Goal: Check status: Check status

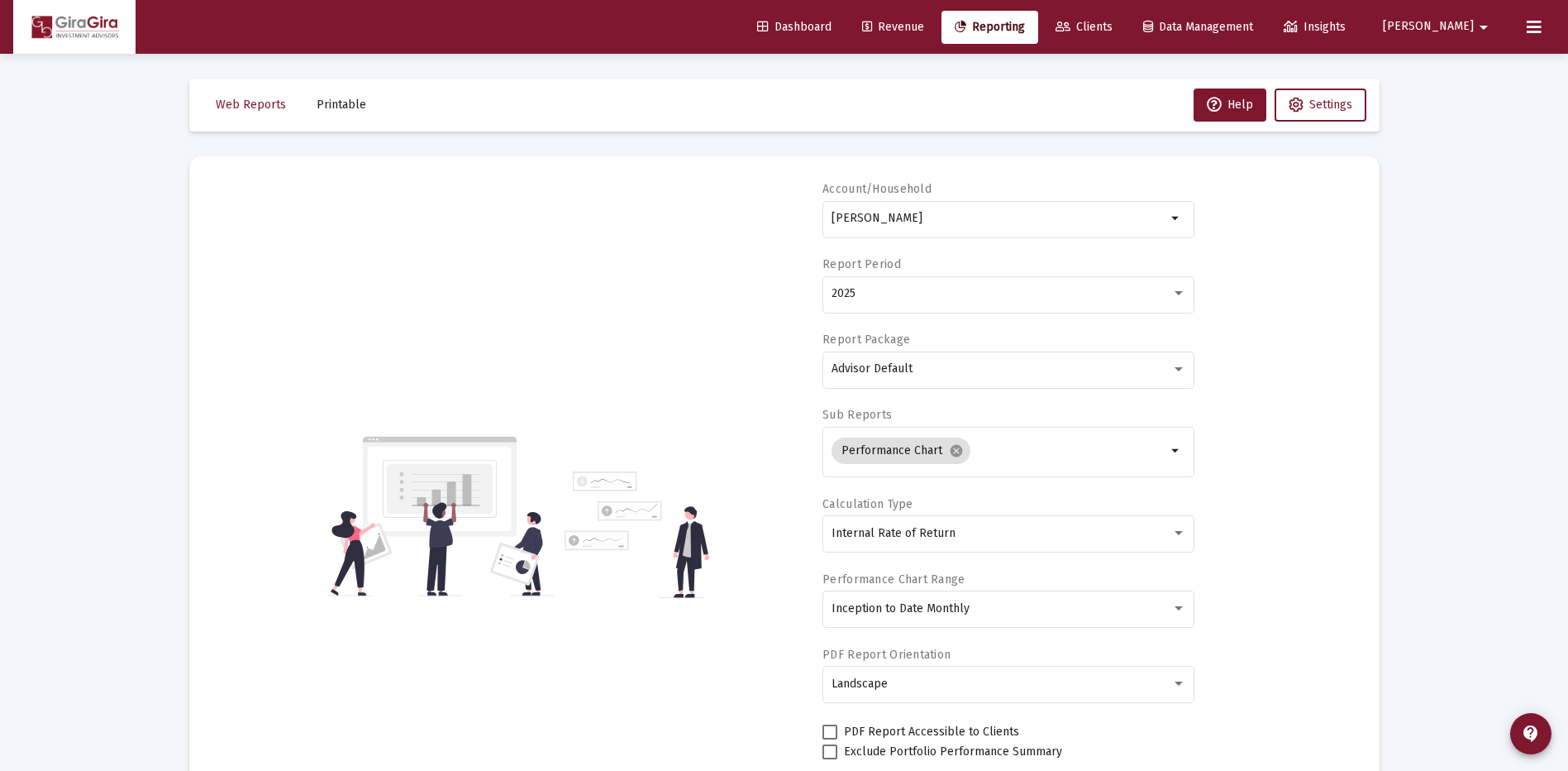
select select "View all"
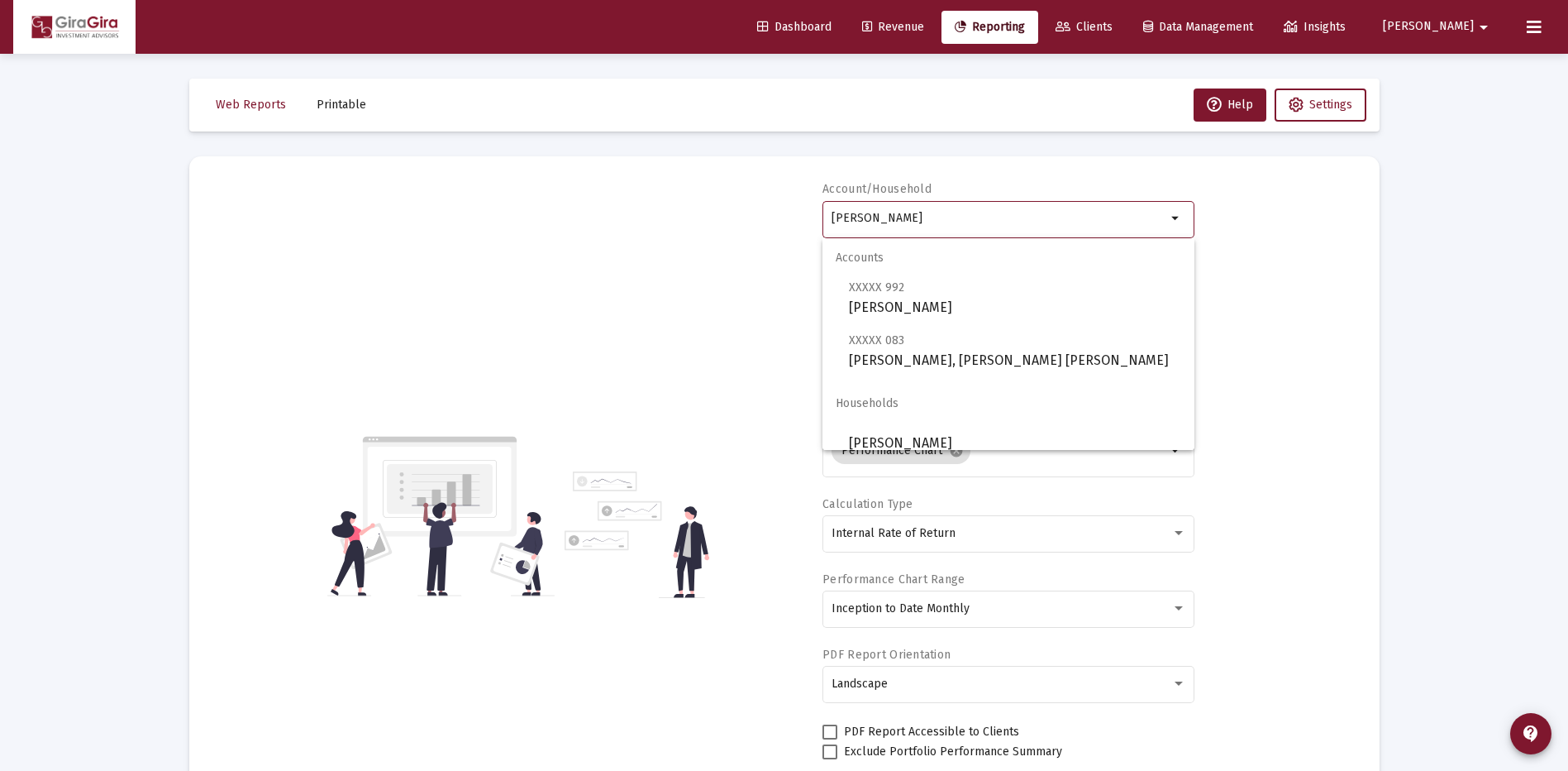
drag, startPoint x: 832, startPoint y: 214, endPoint x: 1600, endPoint y: 248, distance: 768.8
click at [1567, 248] on html "Dashboard Revenue Reporting Clients Data Management Insights [PERSON_NAME] Inte…" at bounding box center [784, 385] width 1568 height 771
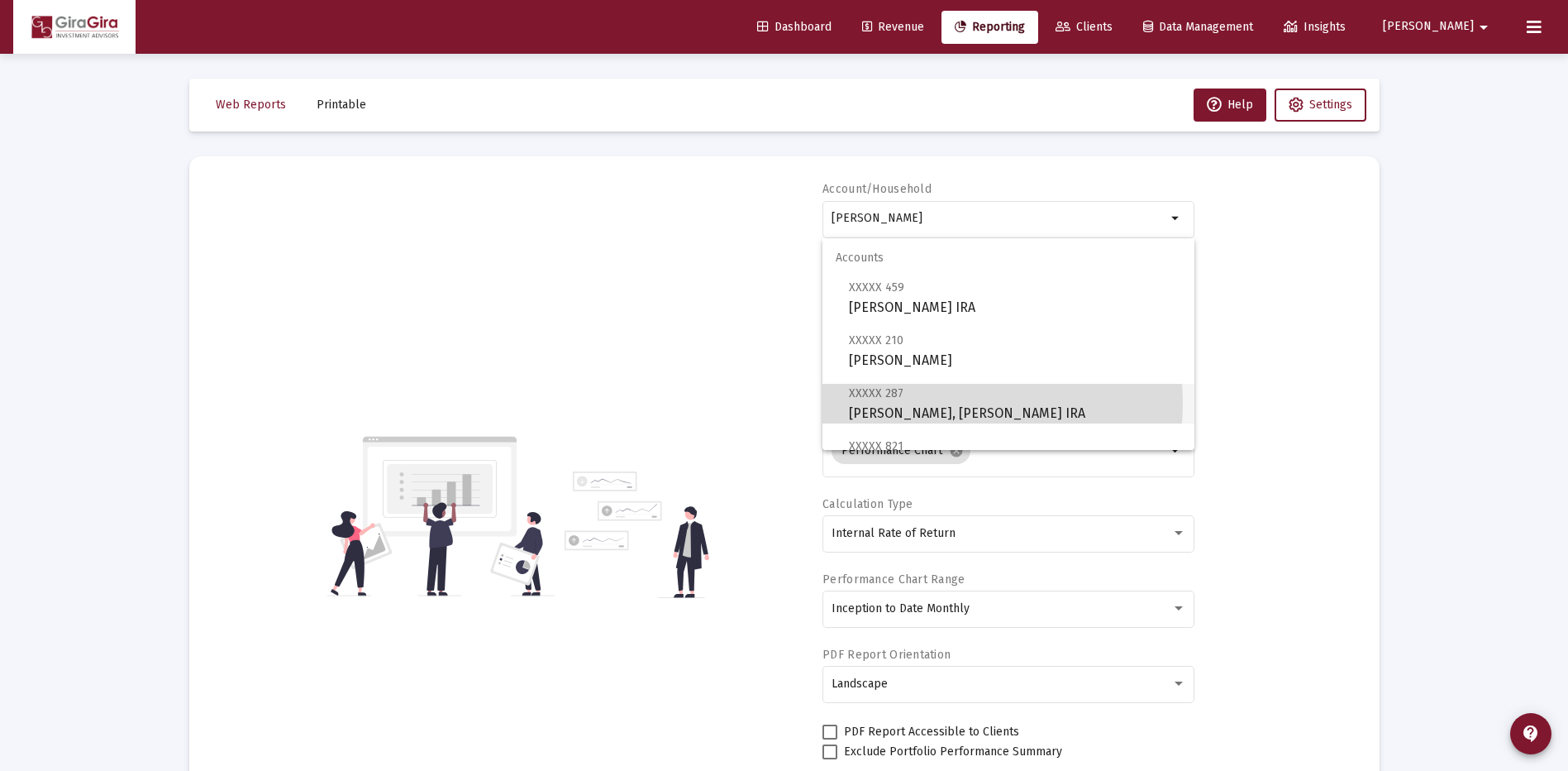
click at [926, 403] on span "XXXXX 287 [PERSON_NAME], [PERSON_NAME] IRA" at bounding box center [1015, 402] width 333 height 40
type input "[PERSON_NAME], [PERSON_NAME] IRA"
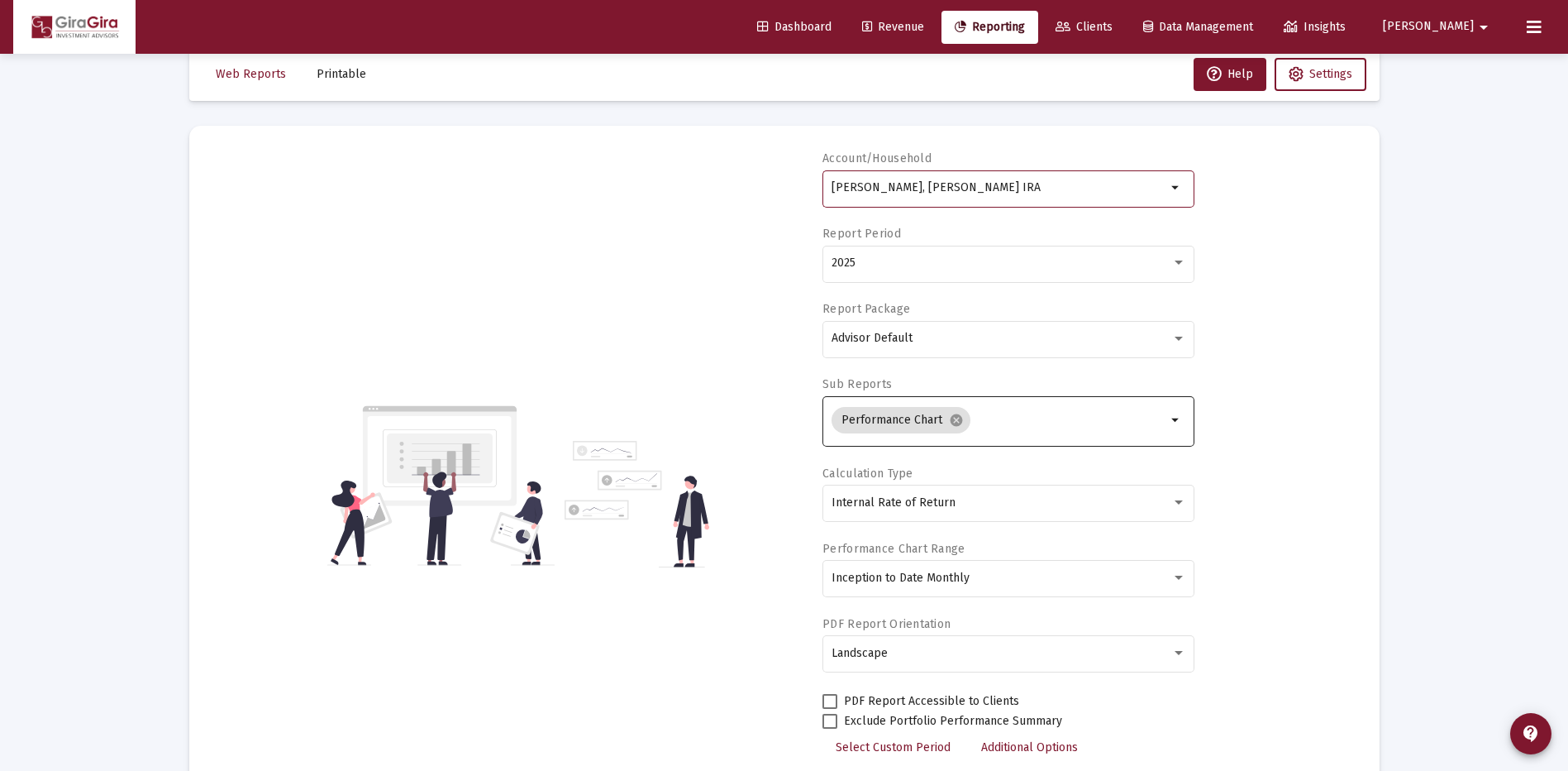
scroll to position [82, 0]
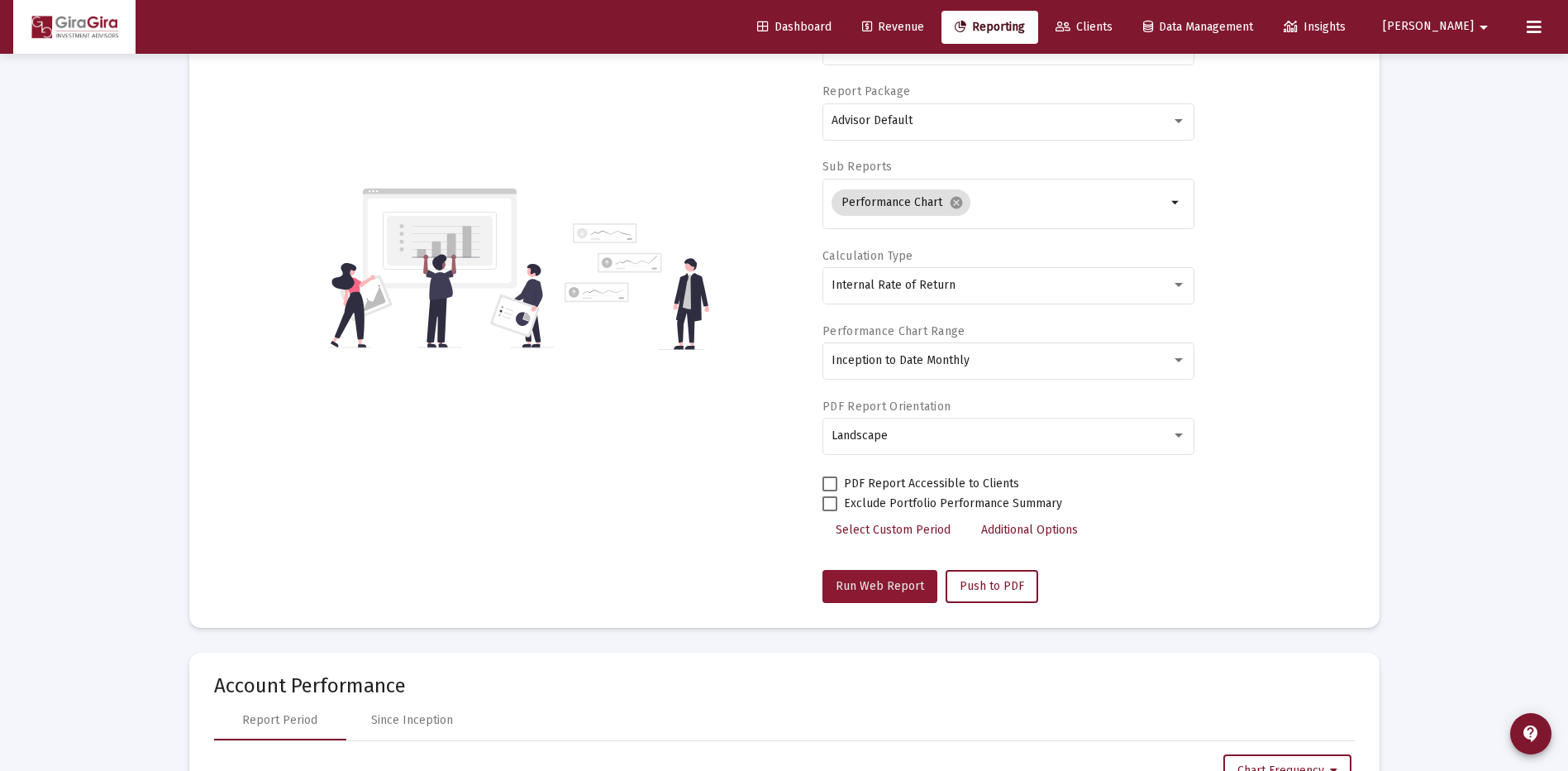
click at [886, 579] on span "Run Web Report" at bounding box center [880, 586] width 88 height 14
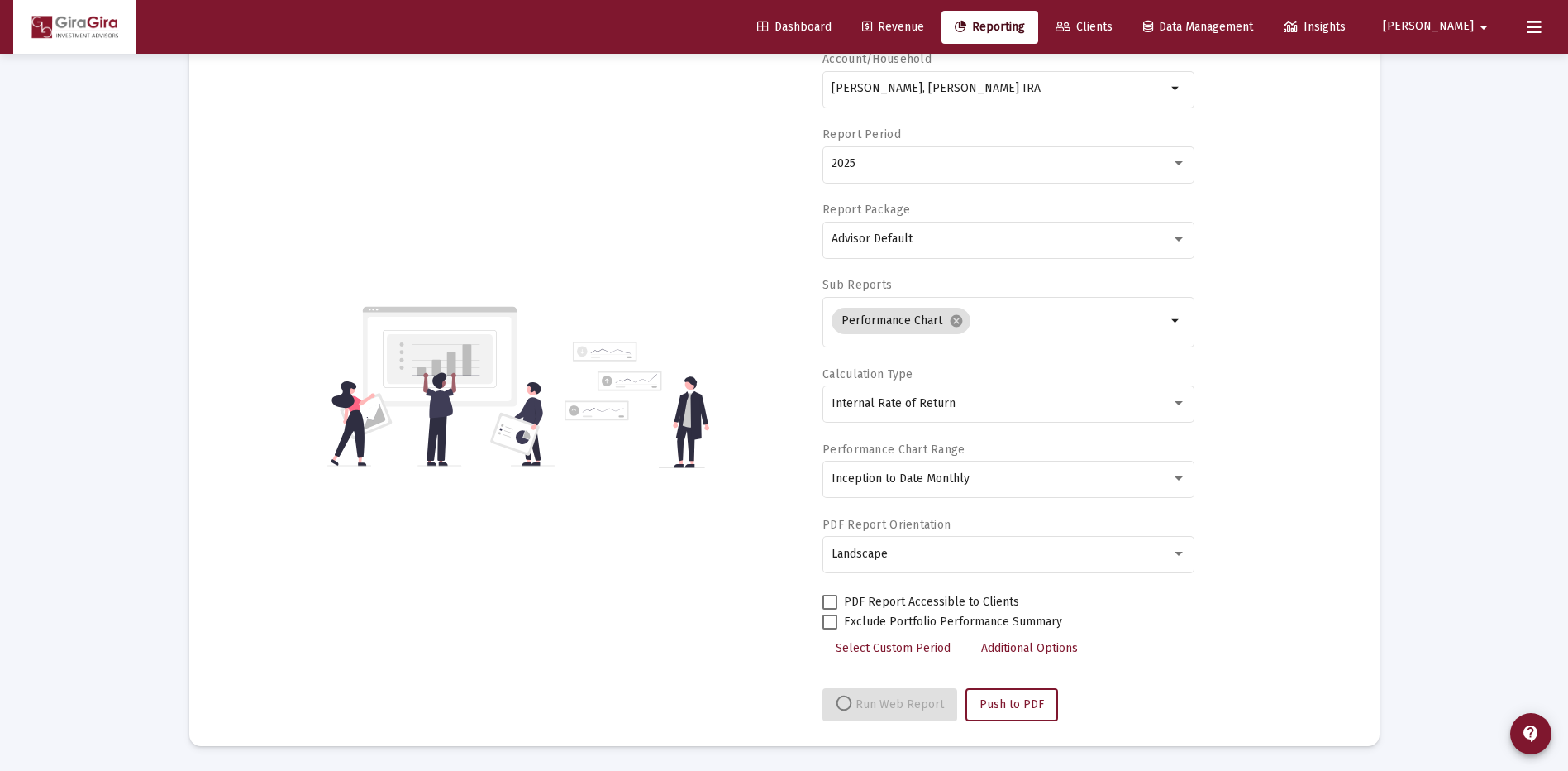
select select "View all"
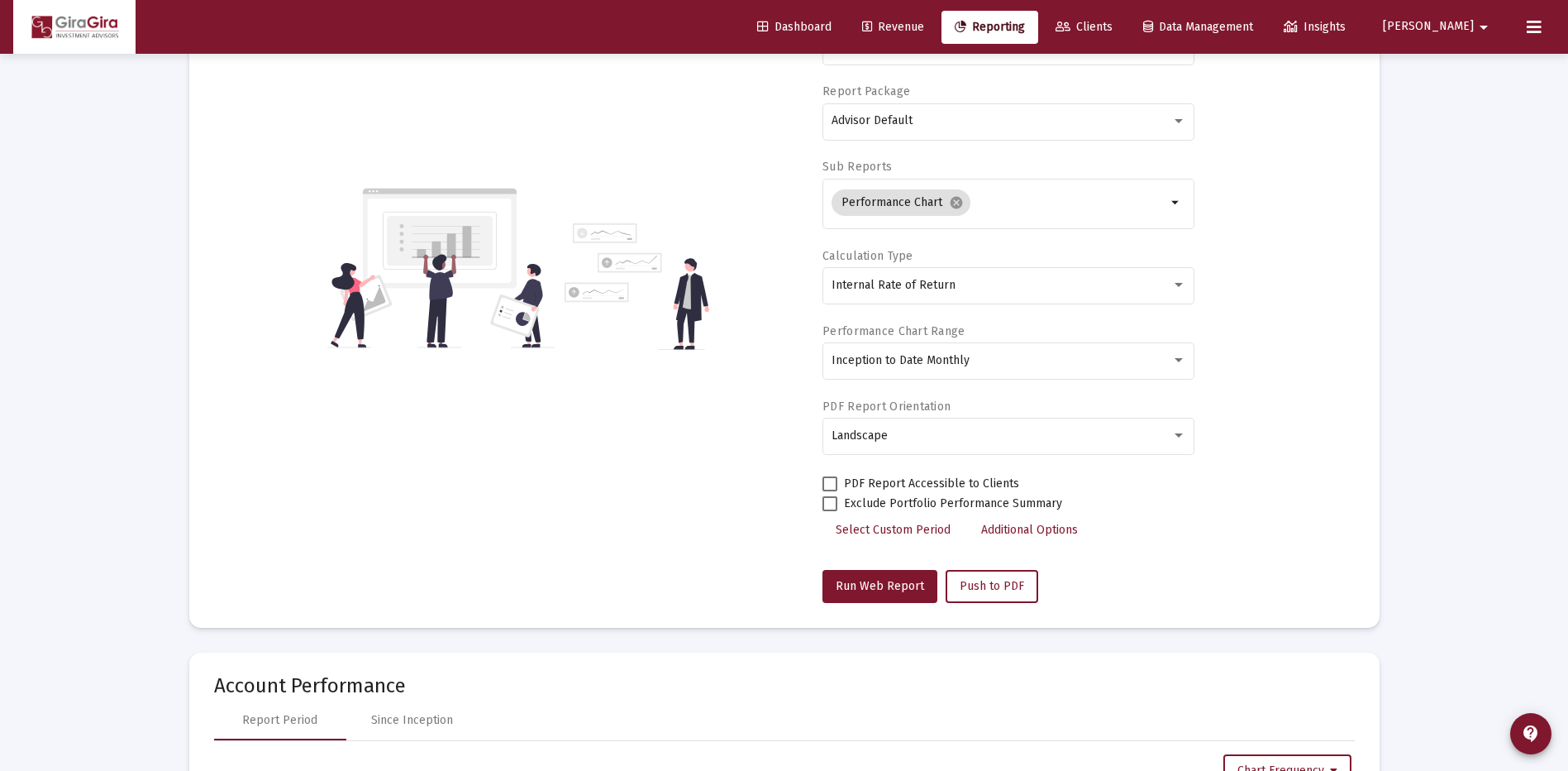
scroll to position [0, 0]
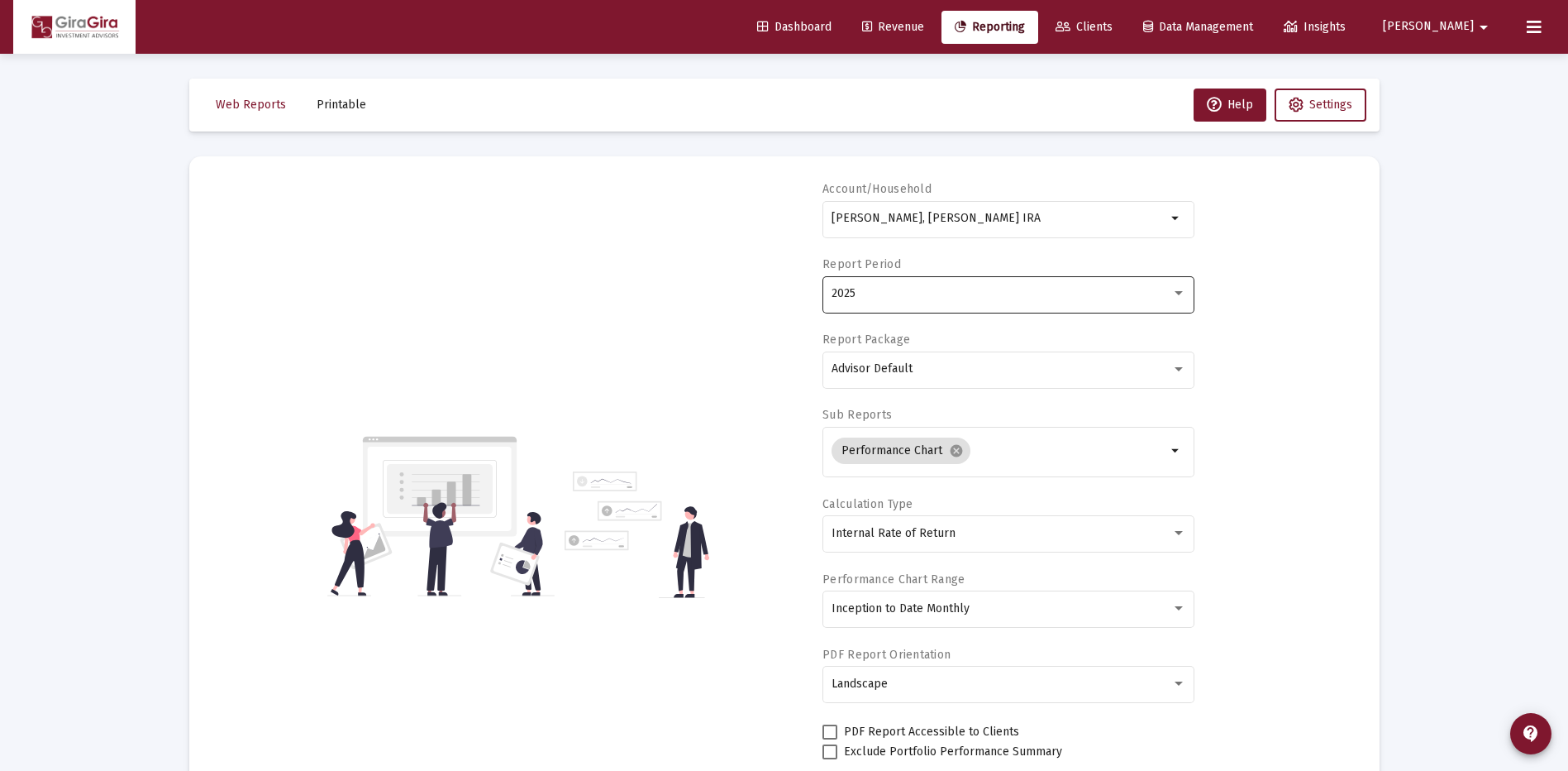
click at [857, 292] on div "2025" at bounding box center [1001, 293] width 339 height 13
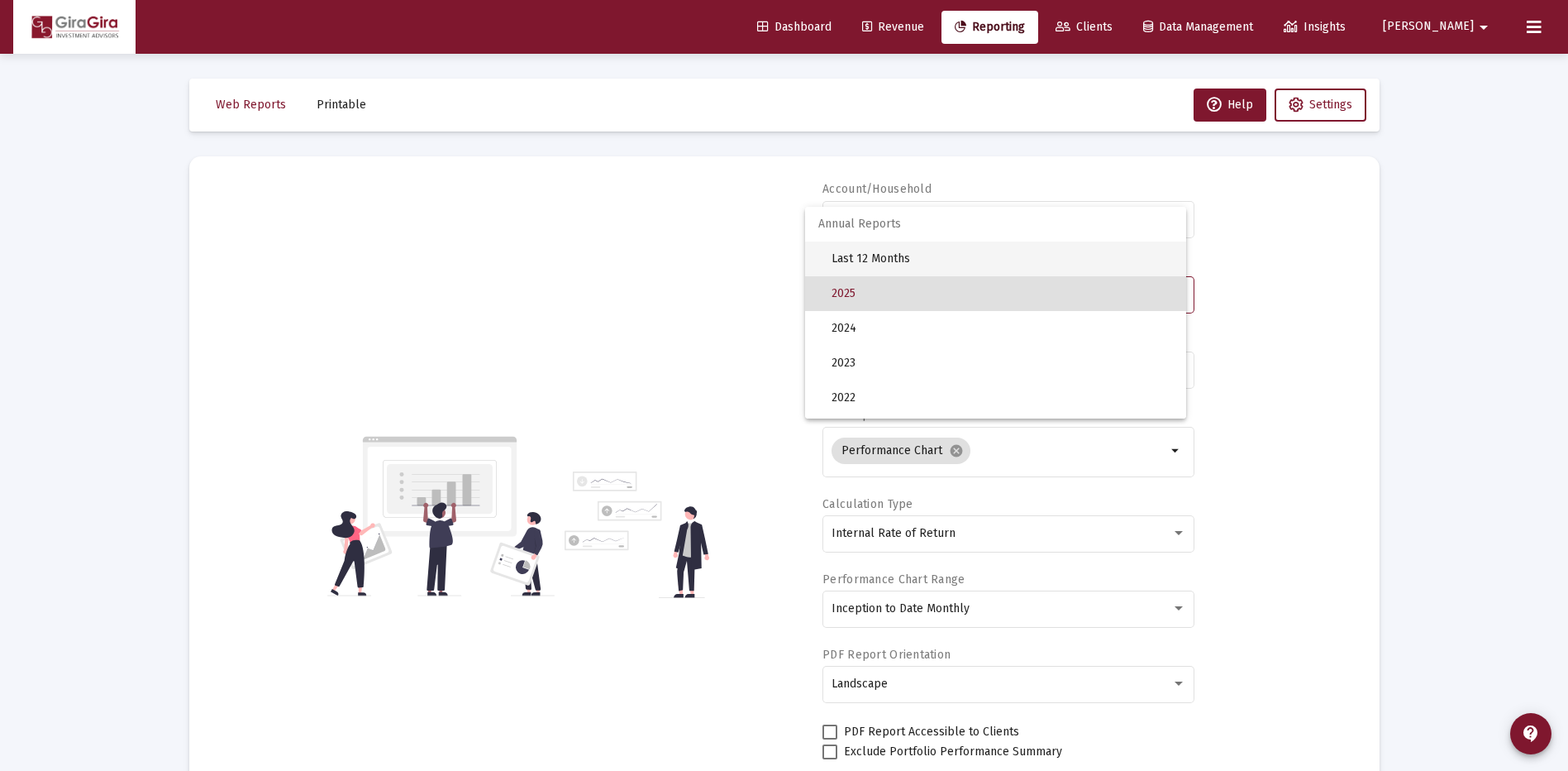
click at [867, 255] on span "Last 12 Months" at bounding box center [1002, 259] width 341 height 34
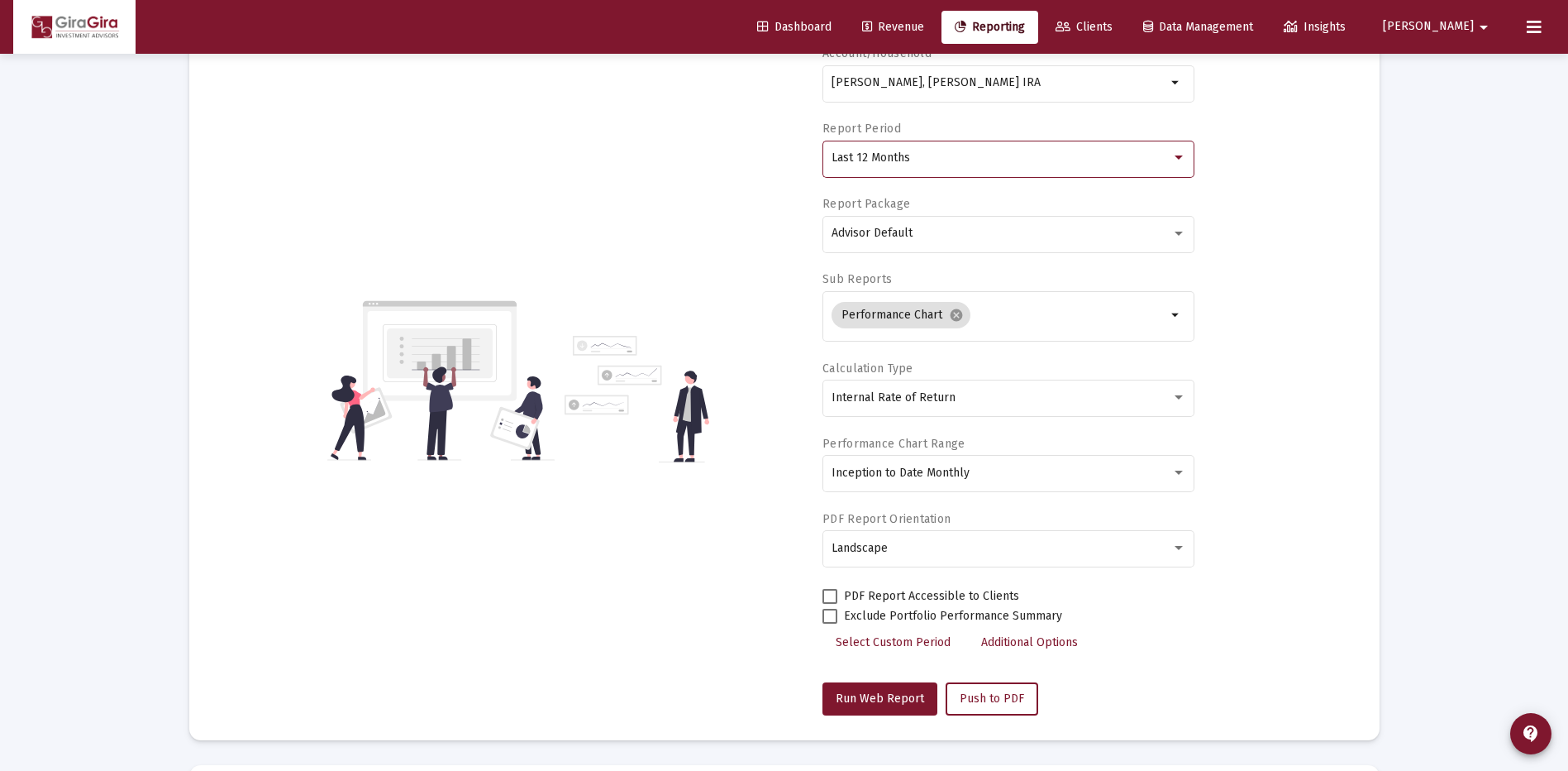
scroll to position [248, 0]
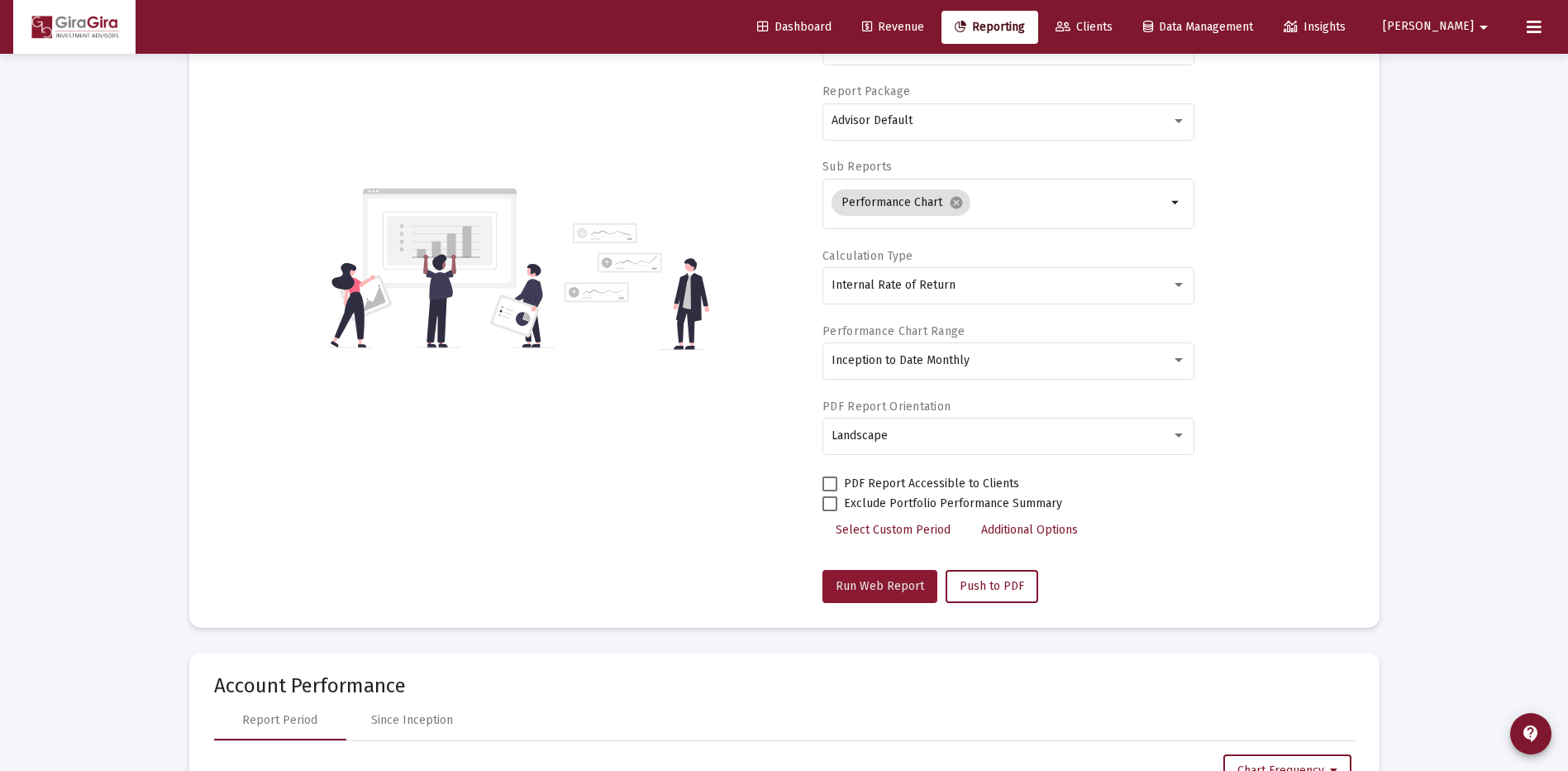
click at [864, 583] on span "Run Web Report" at bounding box center [880, 586] width 88 height 14
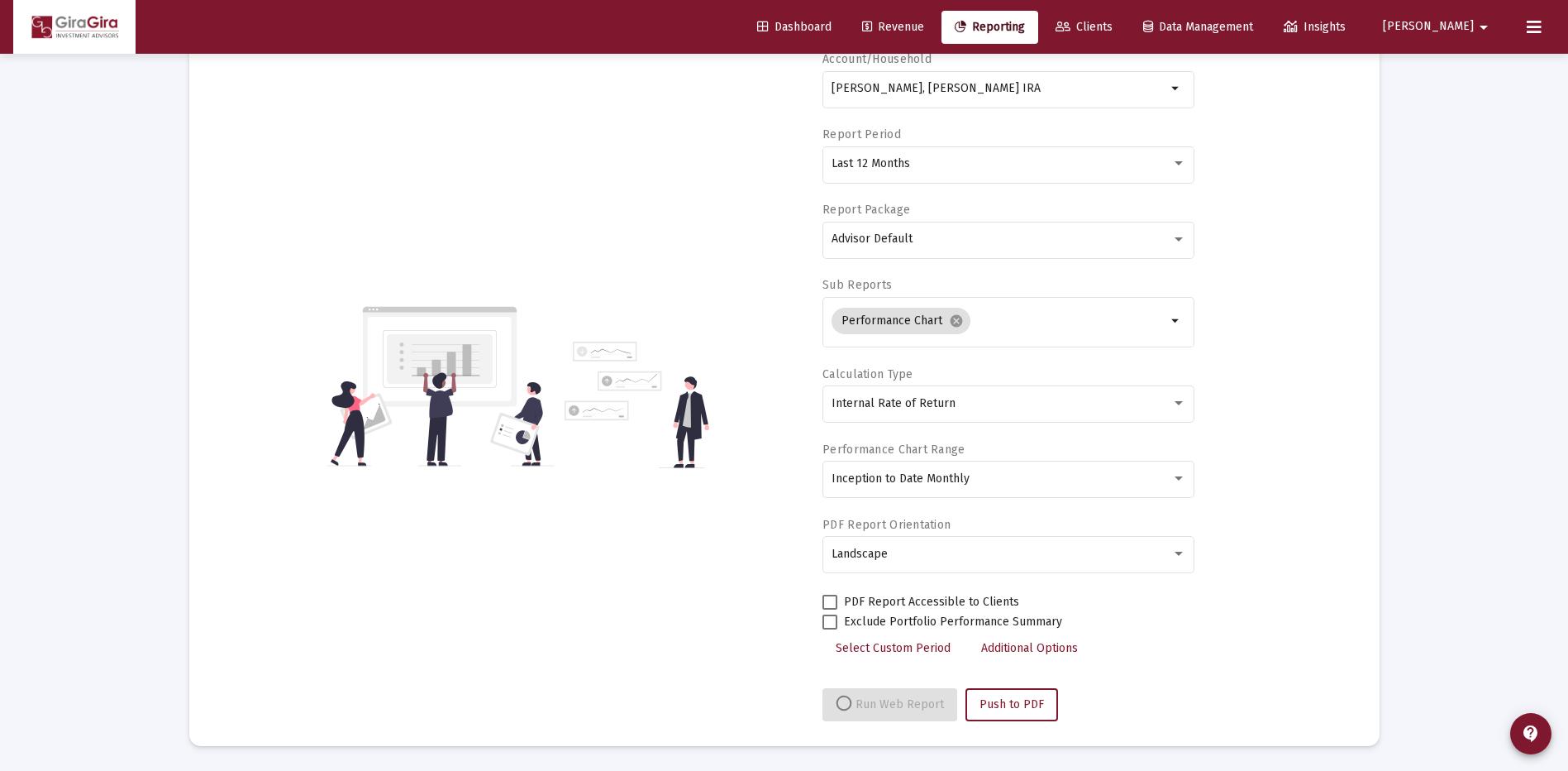
select select "View all"
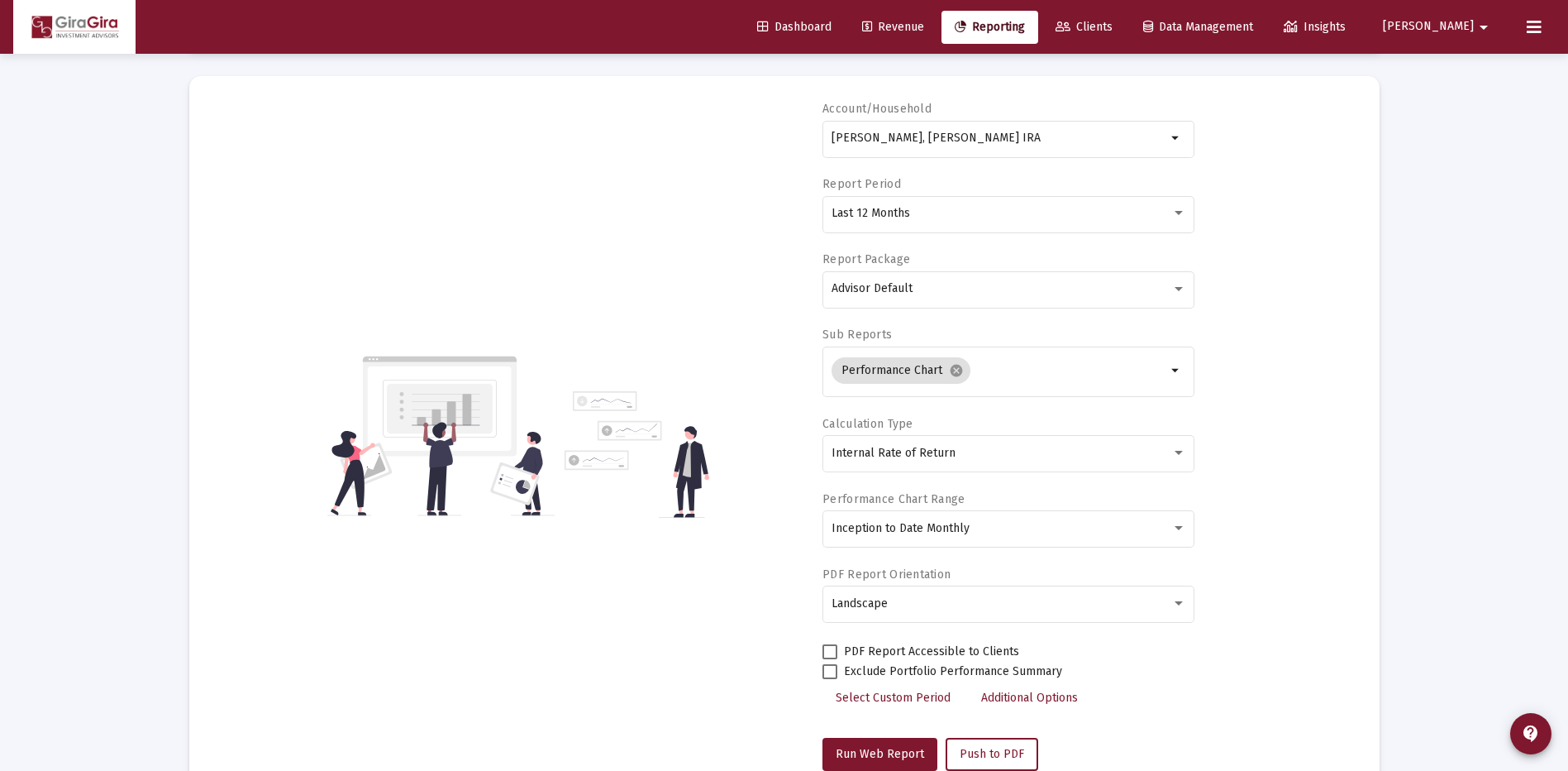
scroll to position [0, 0]
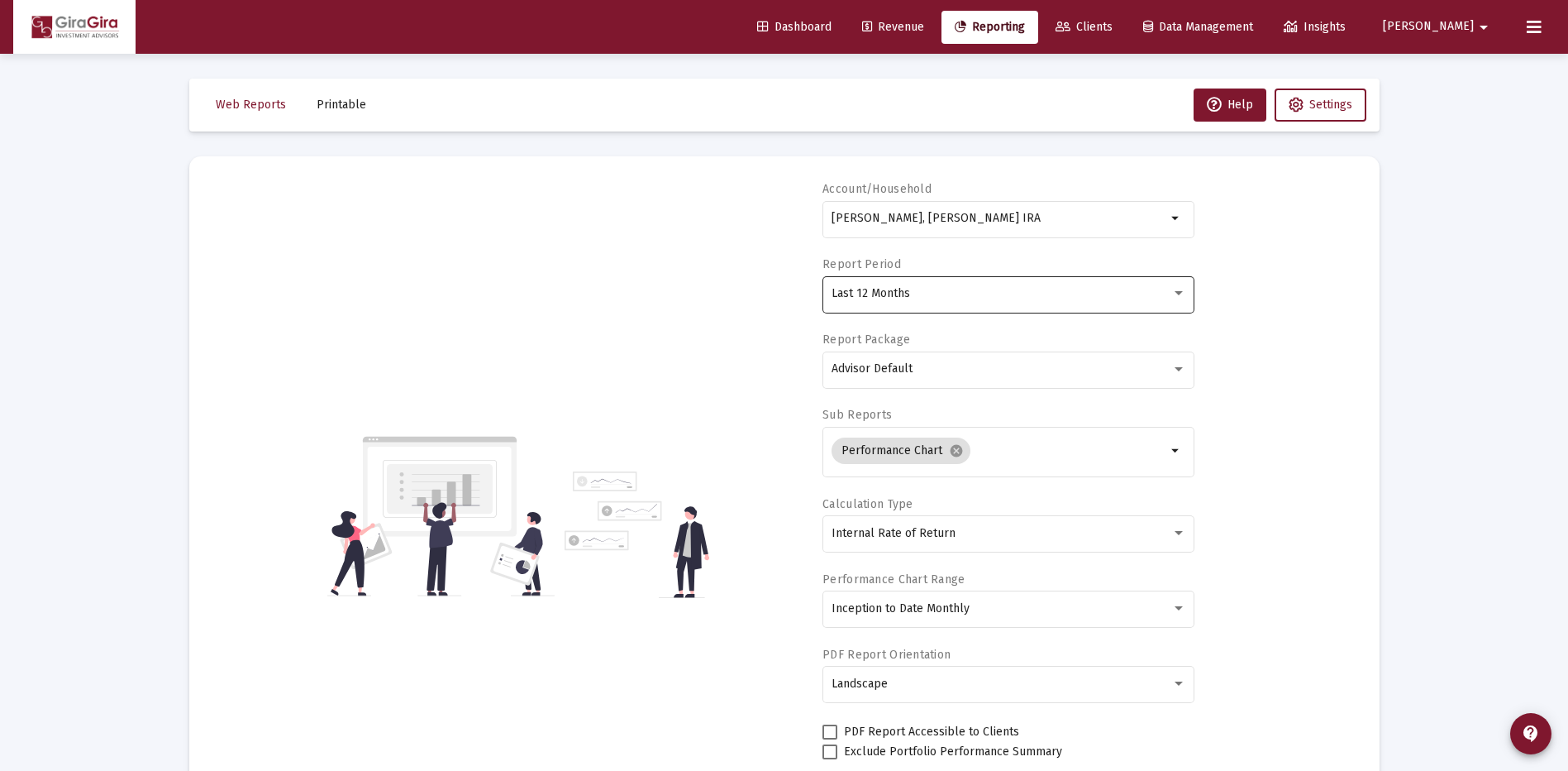
click at [864, 288] on span "Last 12 Months" at bounding box center [871, 293] width 79 height 14
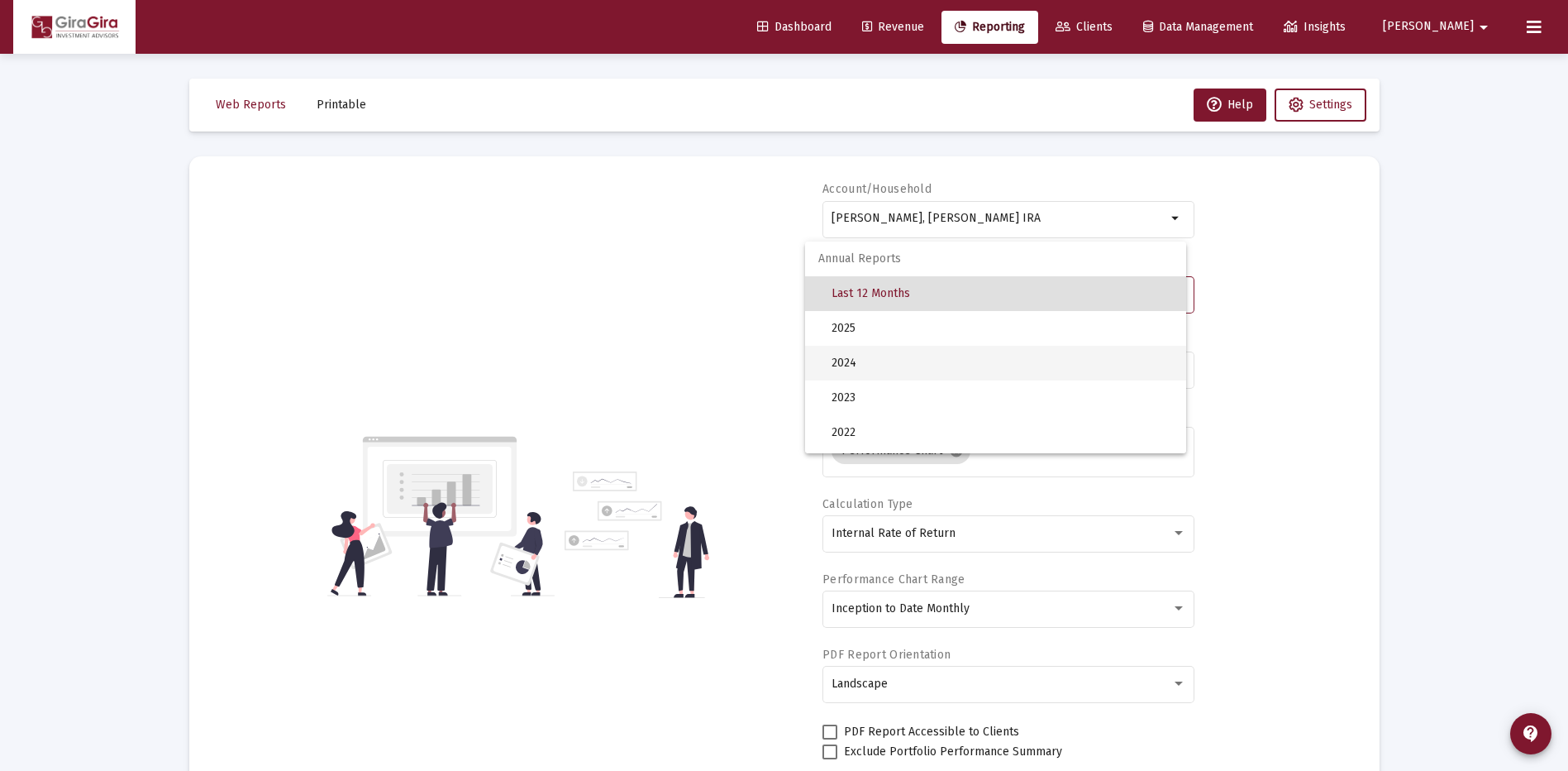
click at [844, 359] on span "2024" at bounding box center [1002, 363] width 341 height 34
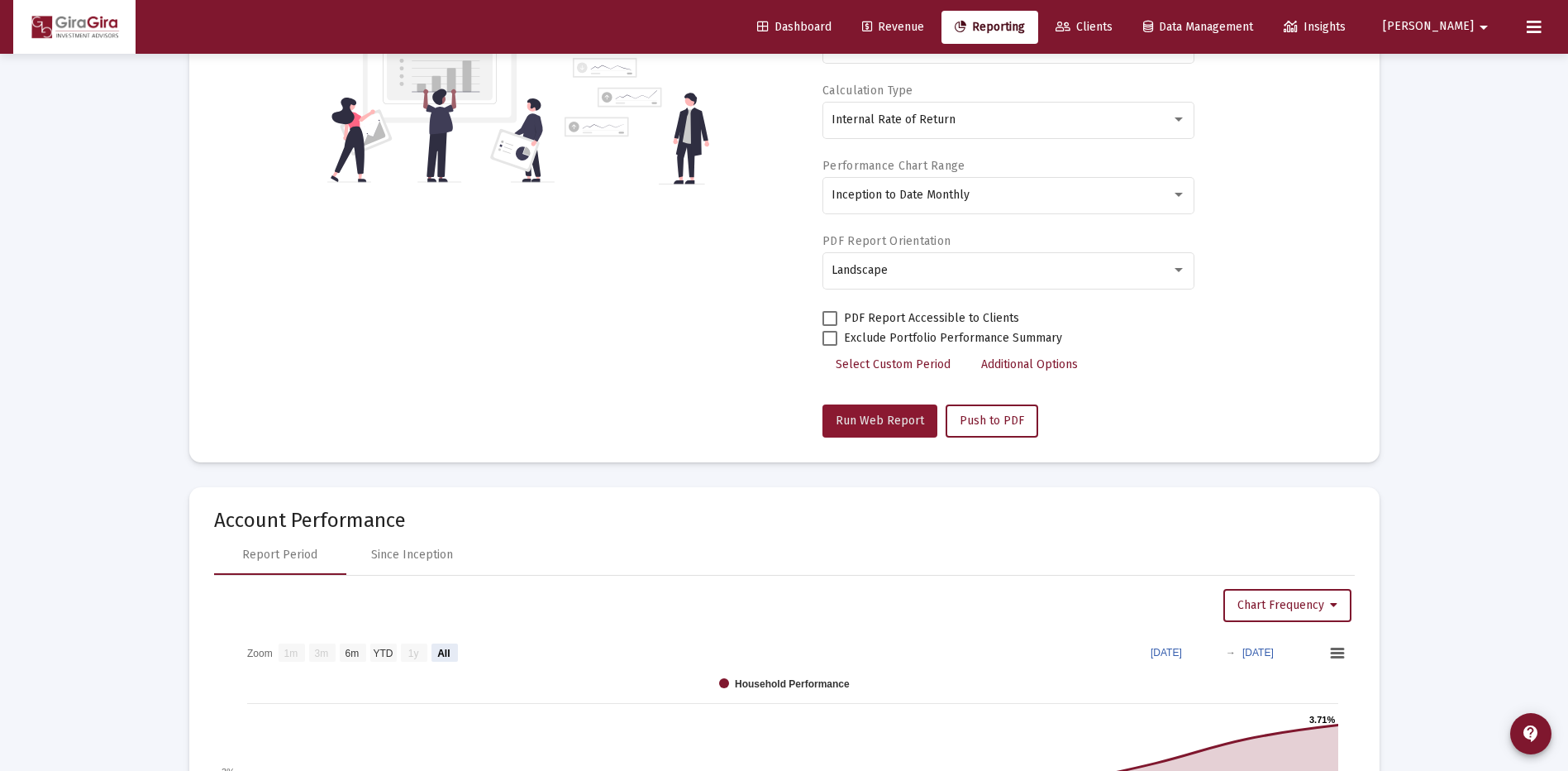
click at [885, 425] on span "Run Web Report" at bounding box center [880, 420] width 88 height 14
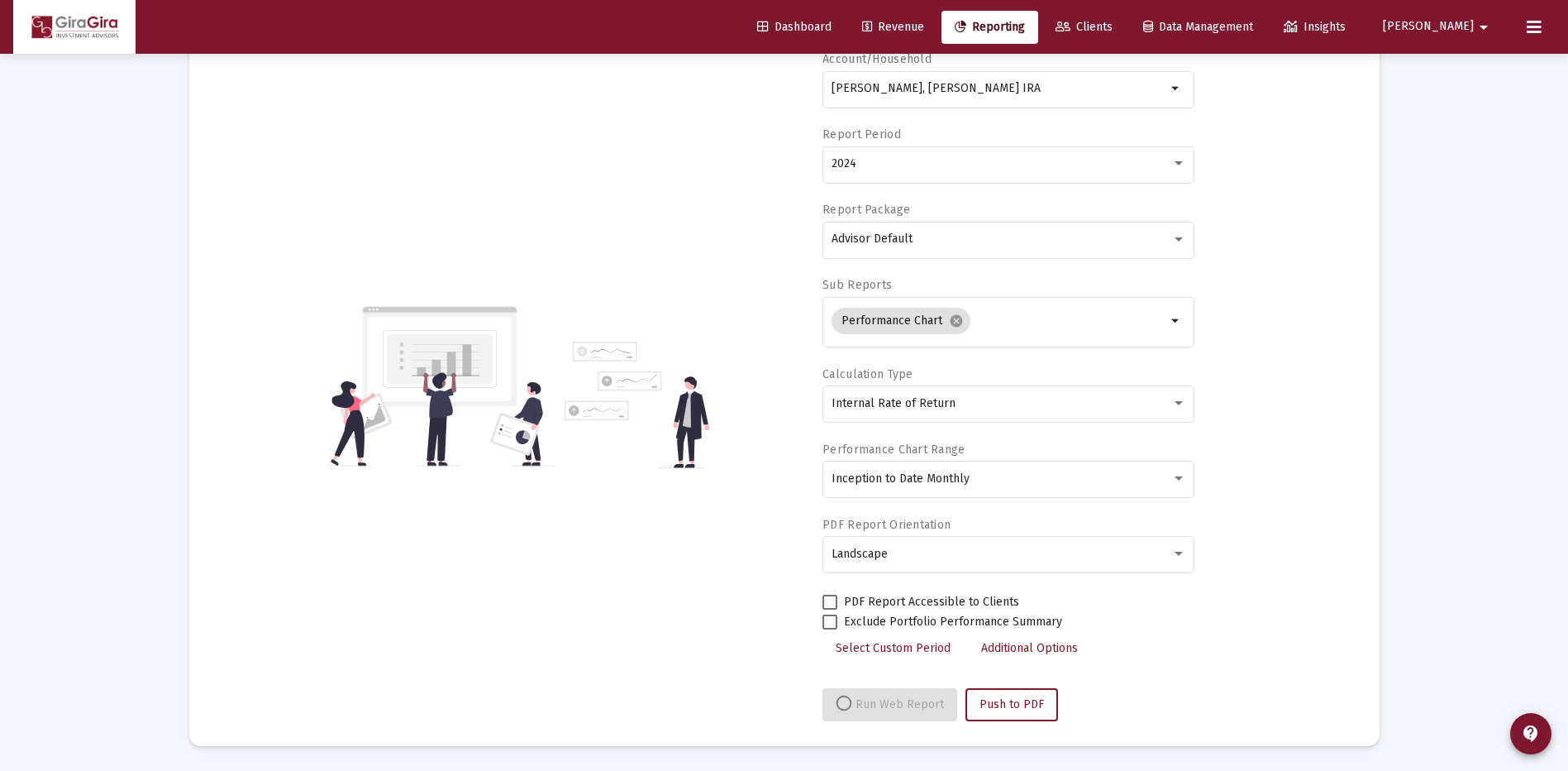
select select "View all"
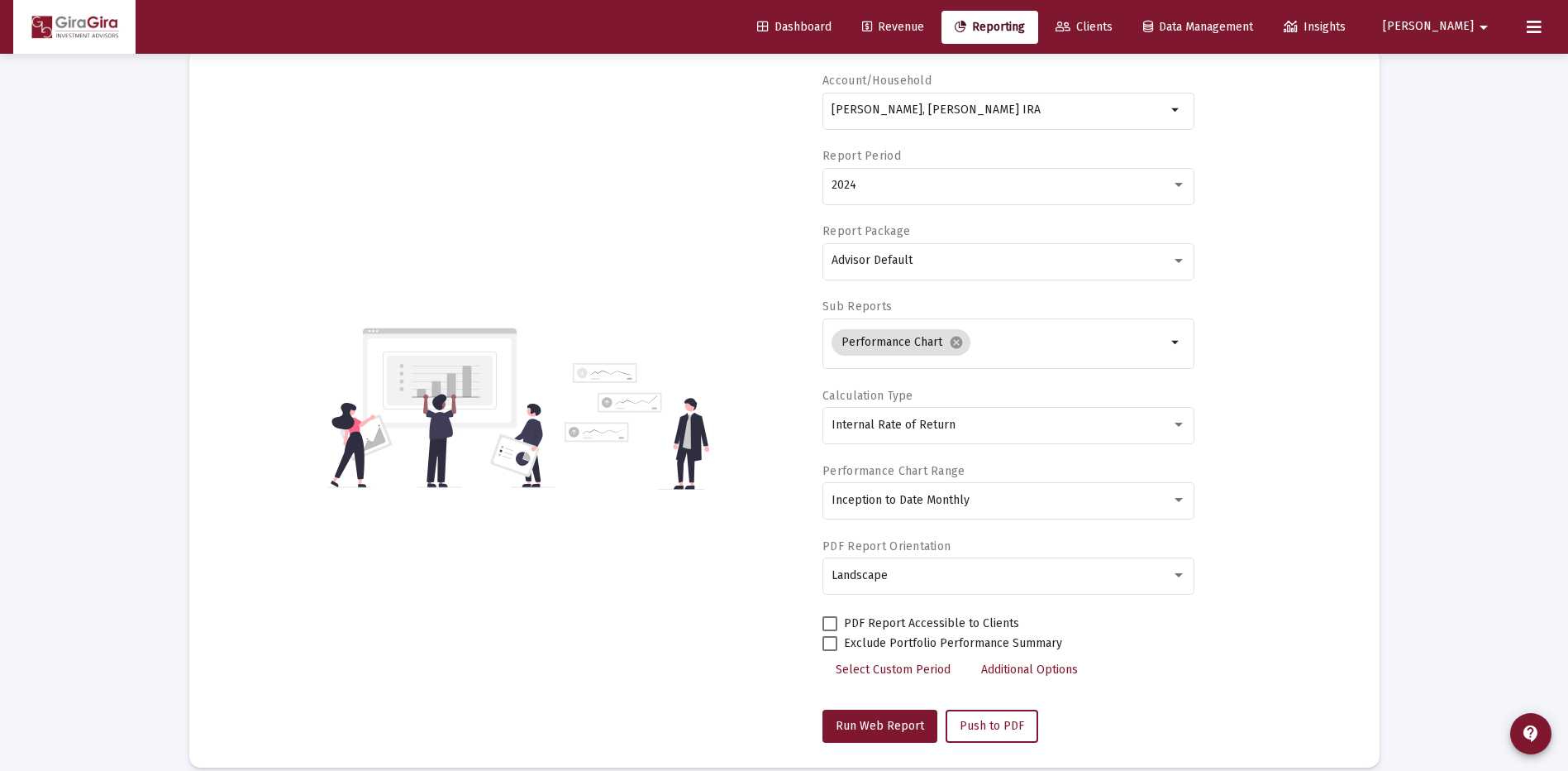
scroll to position [82, 0]
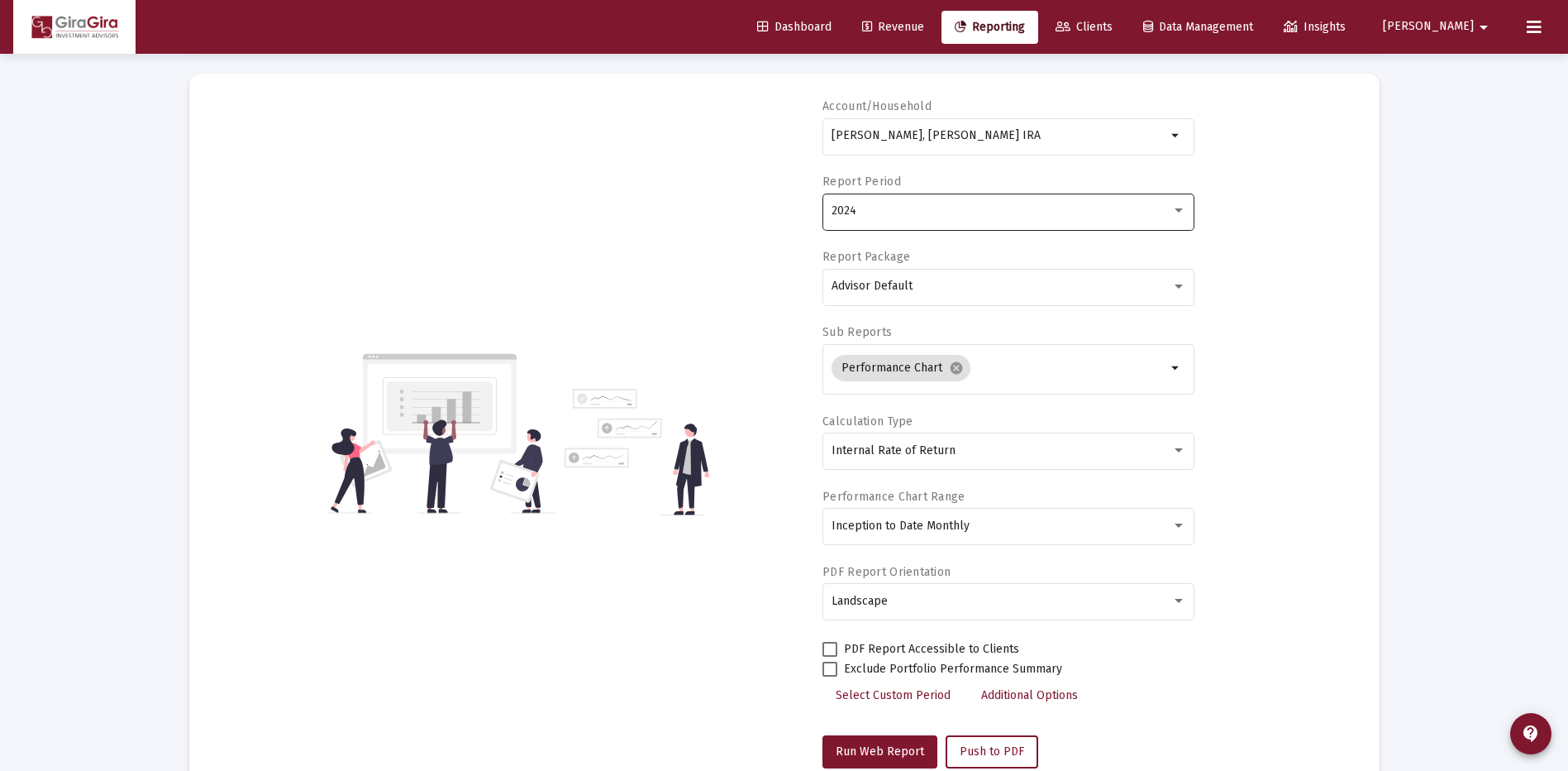
click at [853, 210] on span "2024" at bounding box center [844, 210] width 25 height 14
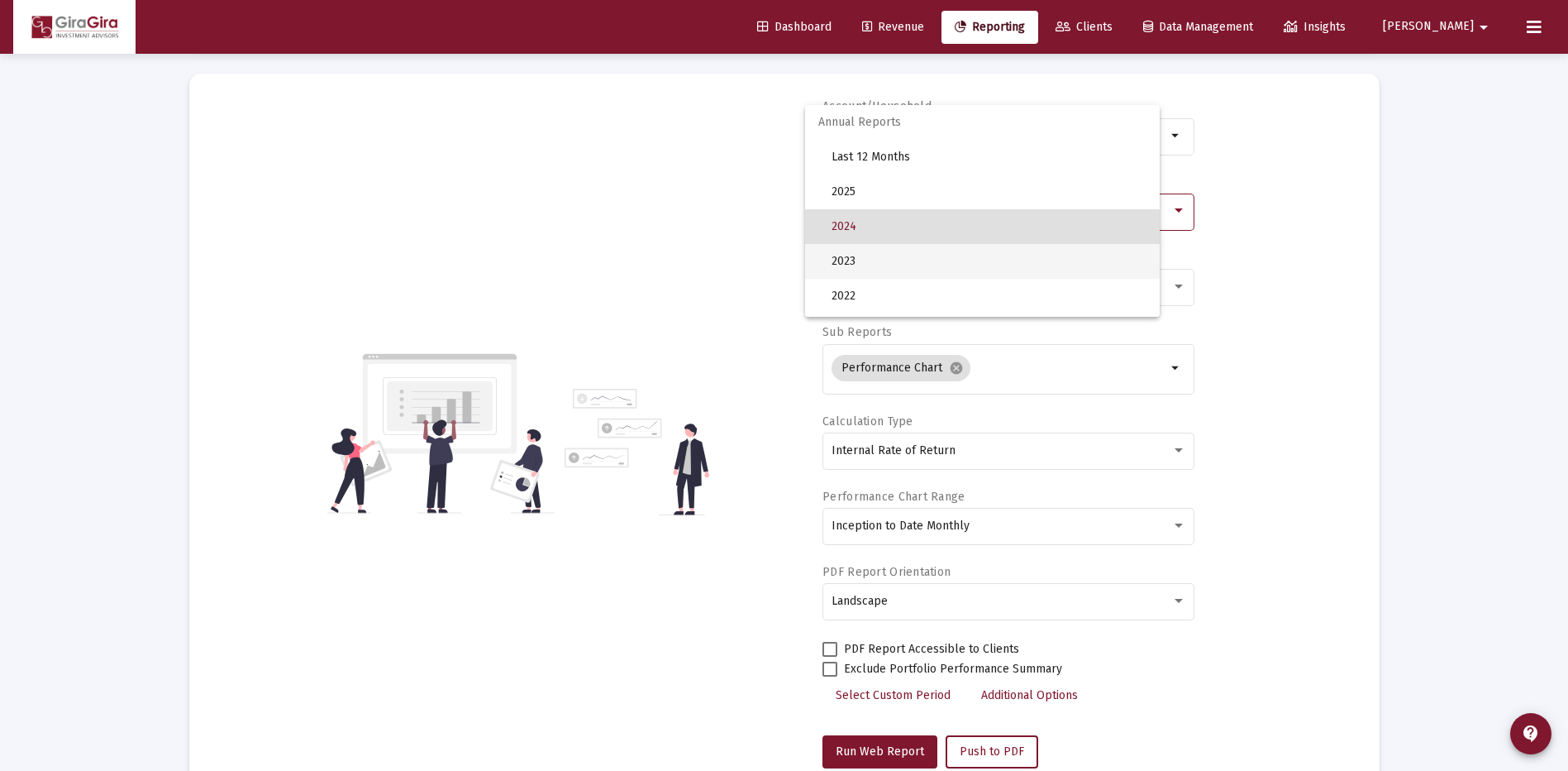
scroll to position [15, 0]
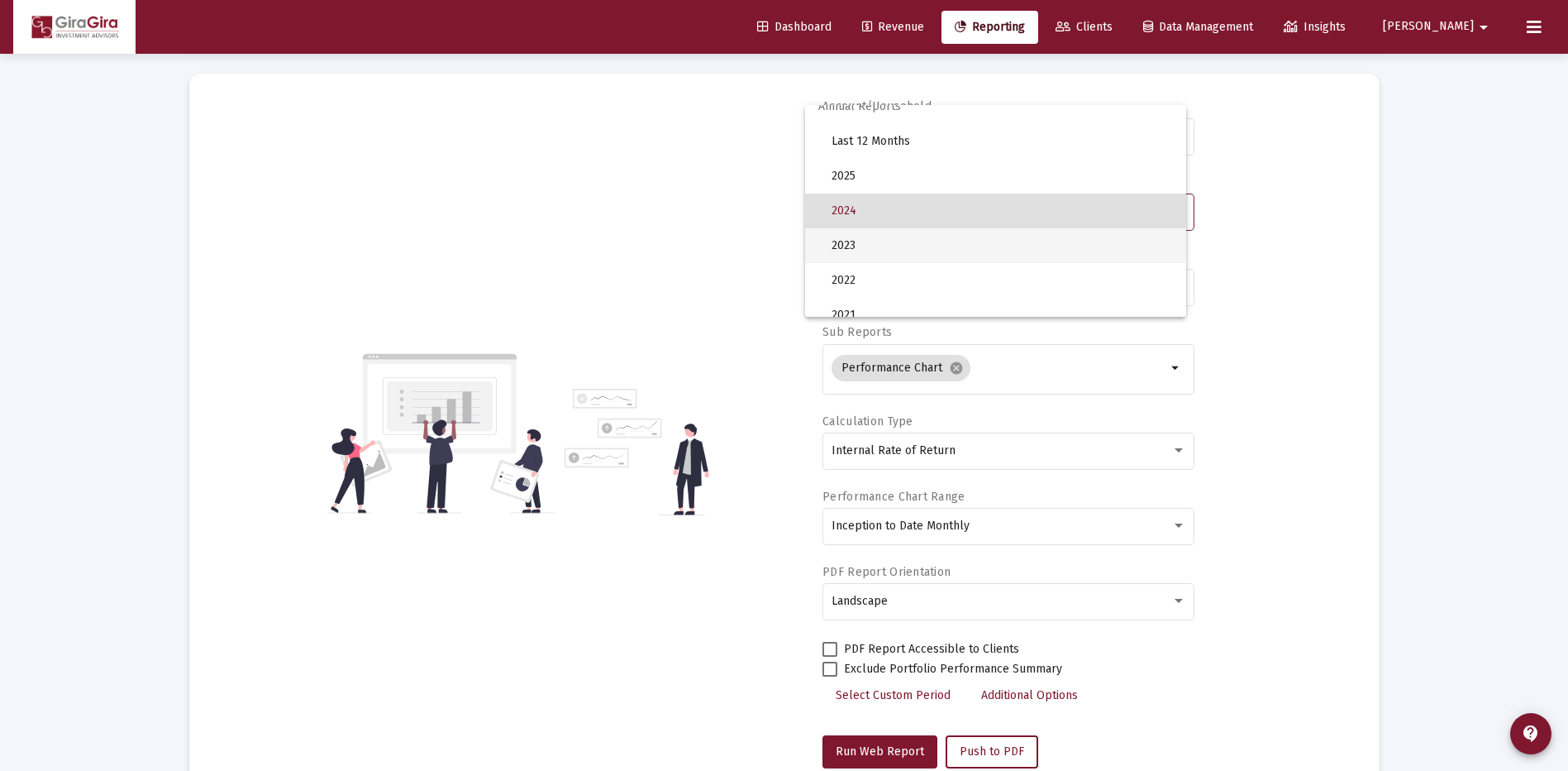
click at [854, 247] on span "2023" at bounding box center [1002, 245] width 341 height 34
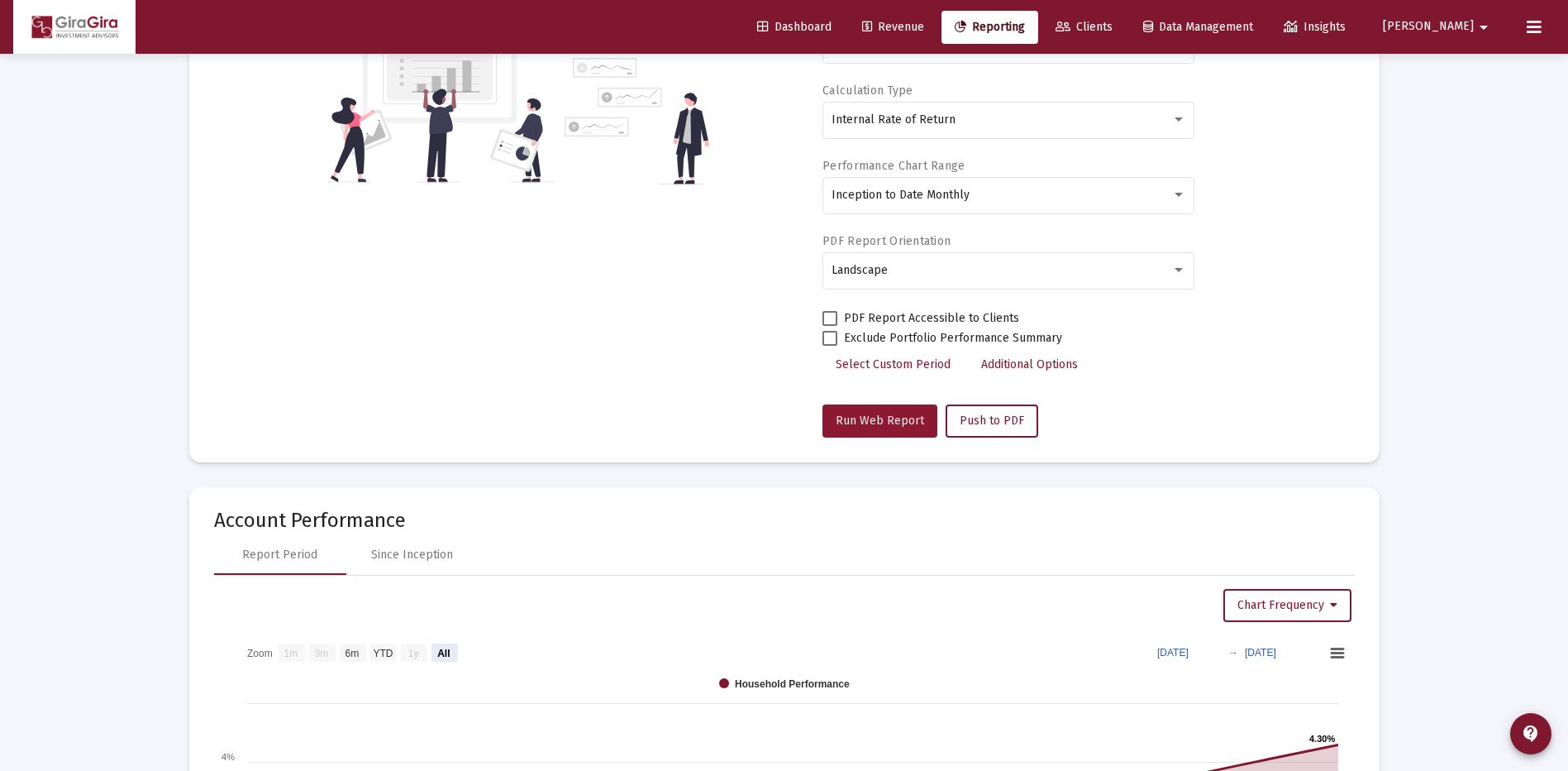
click at [903, 417] on span "Run Web Report" at bounding box center [880, 420] width 88 height 14
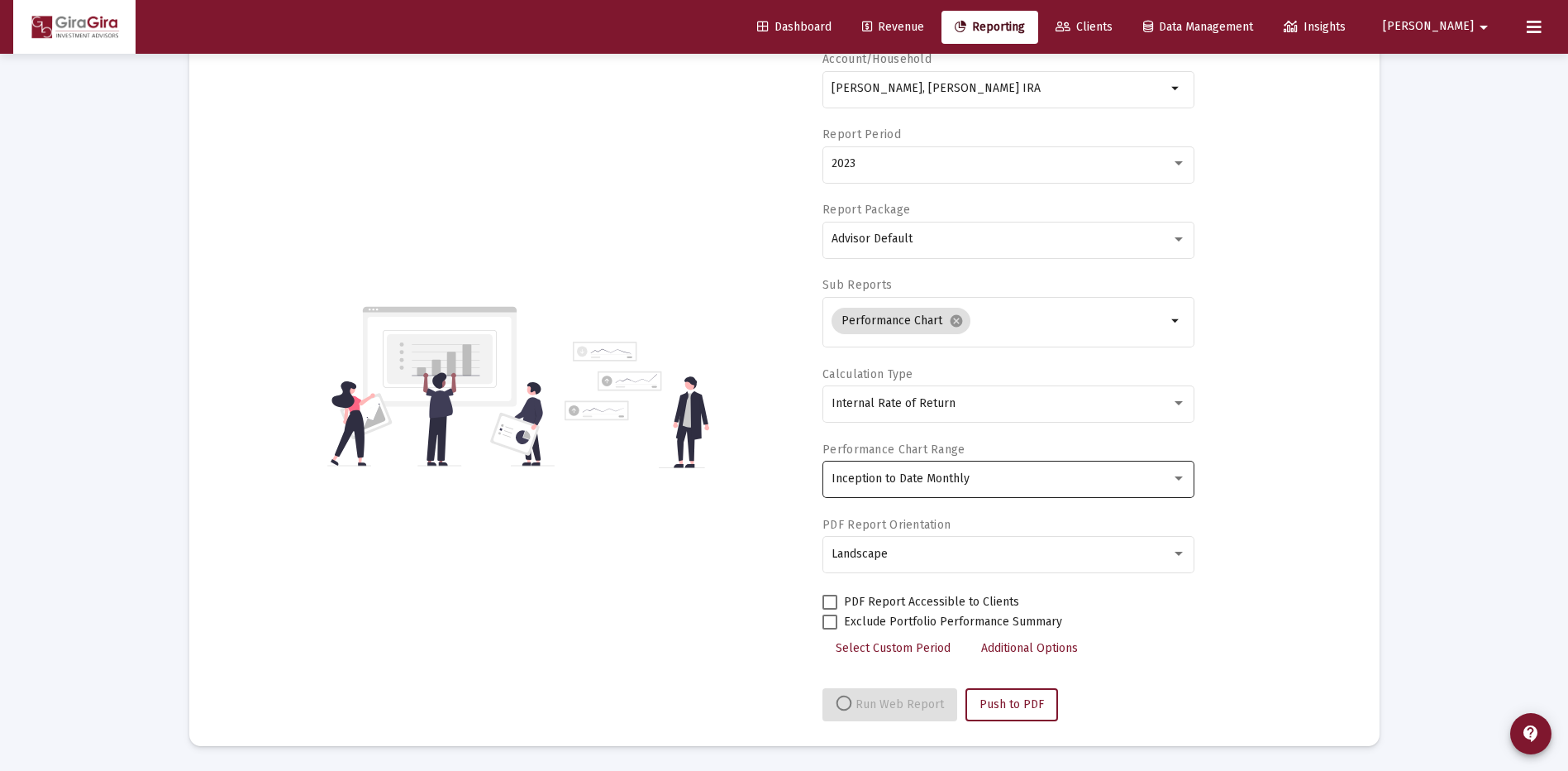
select select "View all"
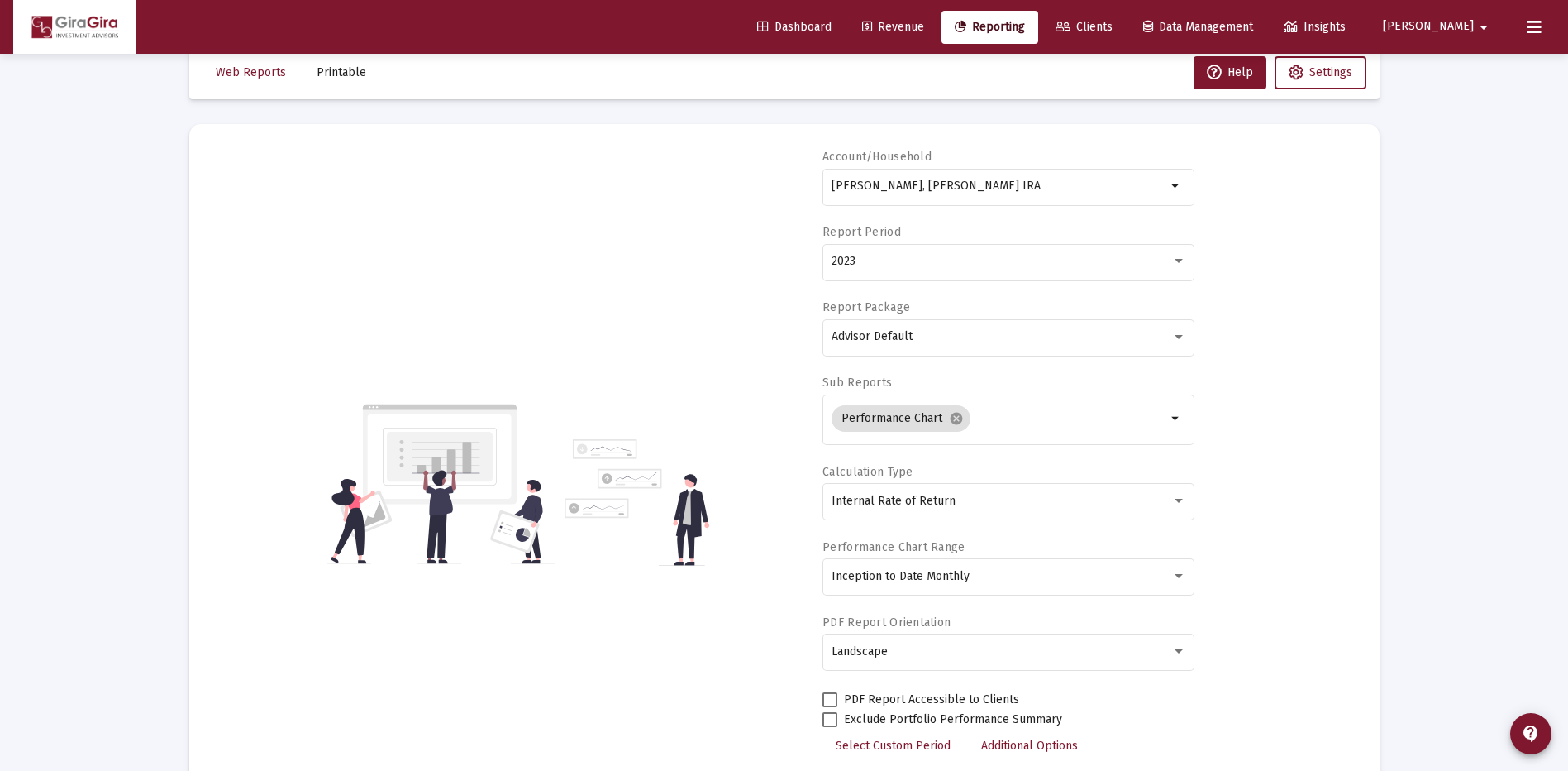
scroll to position [0, 0]
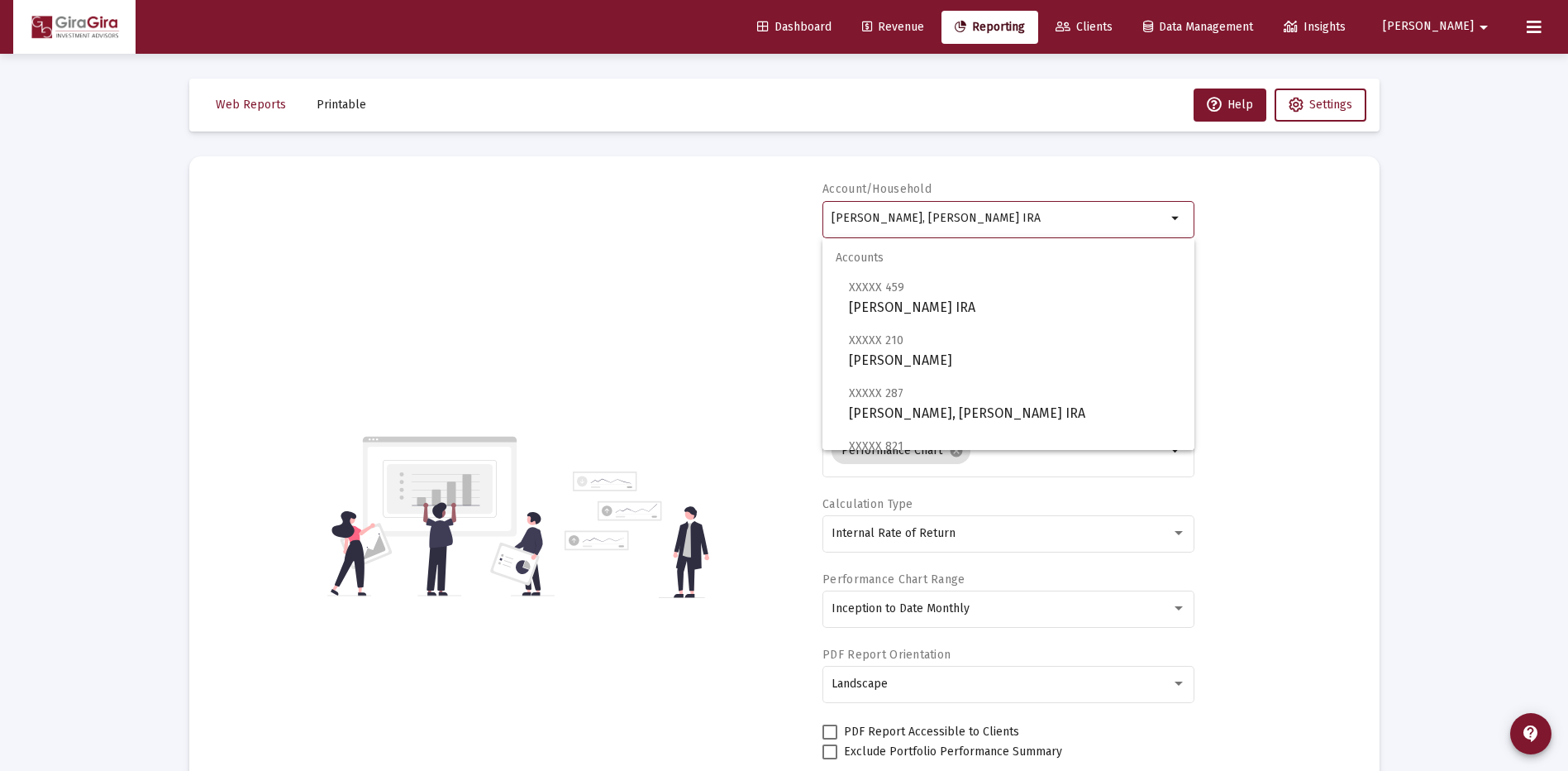
click at [883, 221] on input "[PERSON_NAME], [PERSON_NAME] IRA" at bounding box center [999, 218] width 334 height 13
click at [938, 297] on span "XXXXX 459 [PERSON_NAME] IRA" at bounding box center [1015, 297] width 333 height 40
type input "[PERSON_NAME] IRA"
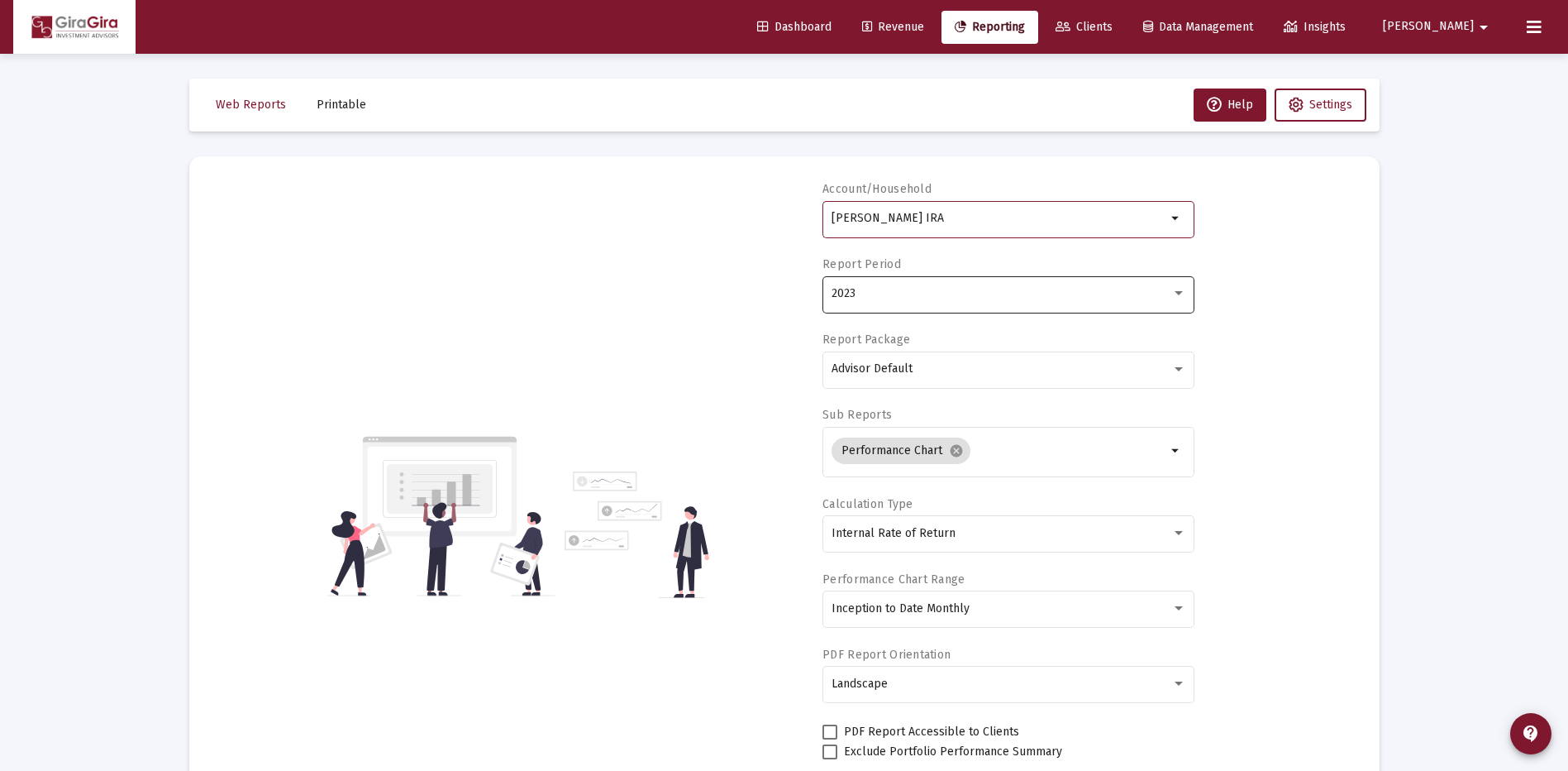
click at [871, 296] on div "2023" at bounding box center [1001, 293] width 339 height 13
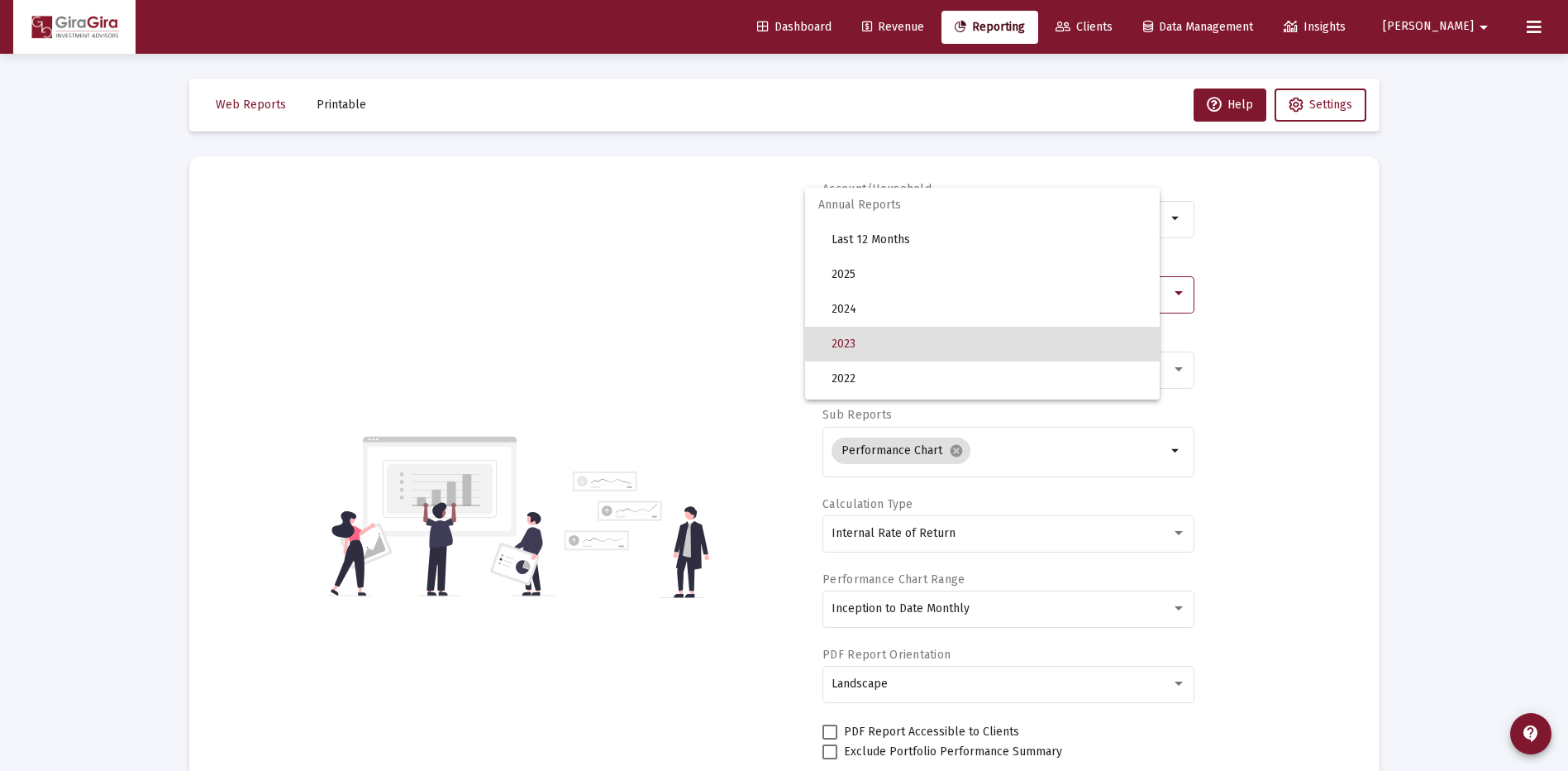
scroll to position [51, 0]
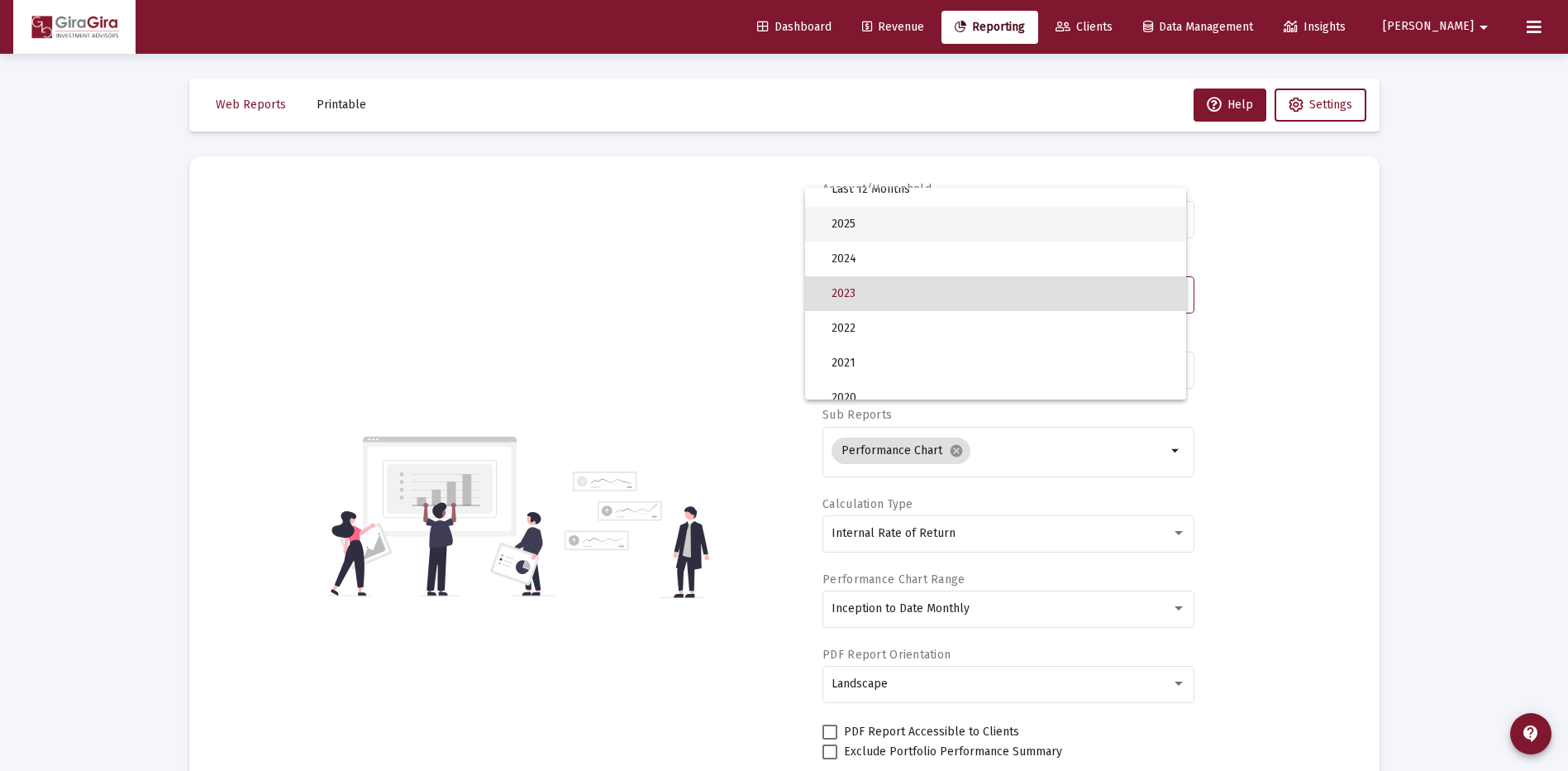
click at [859, 224] on span "2025" at bounding box center [1002, 224] width 341 height 34
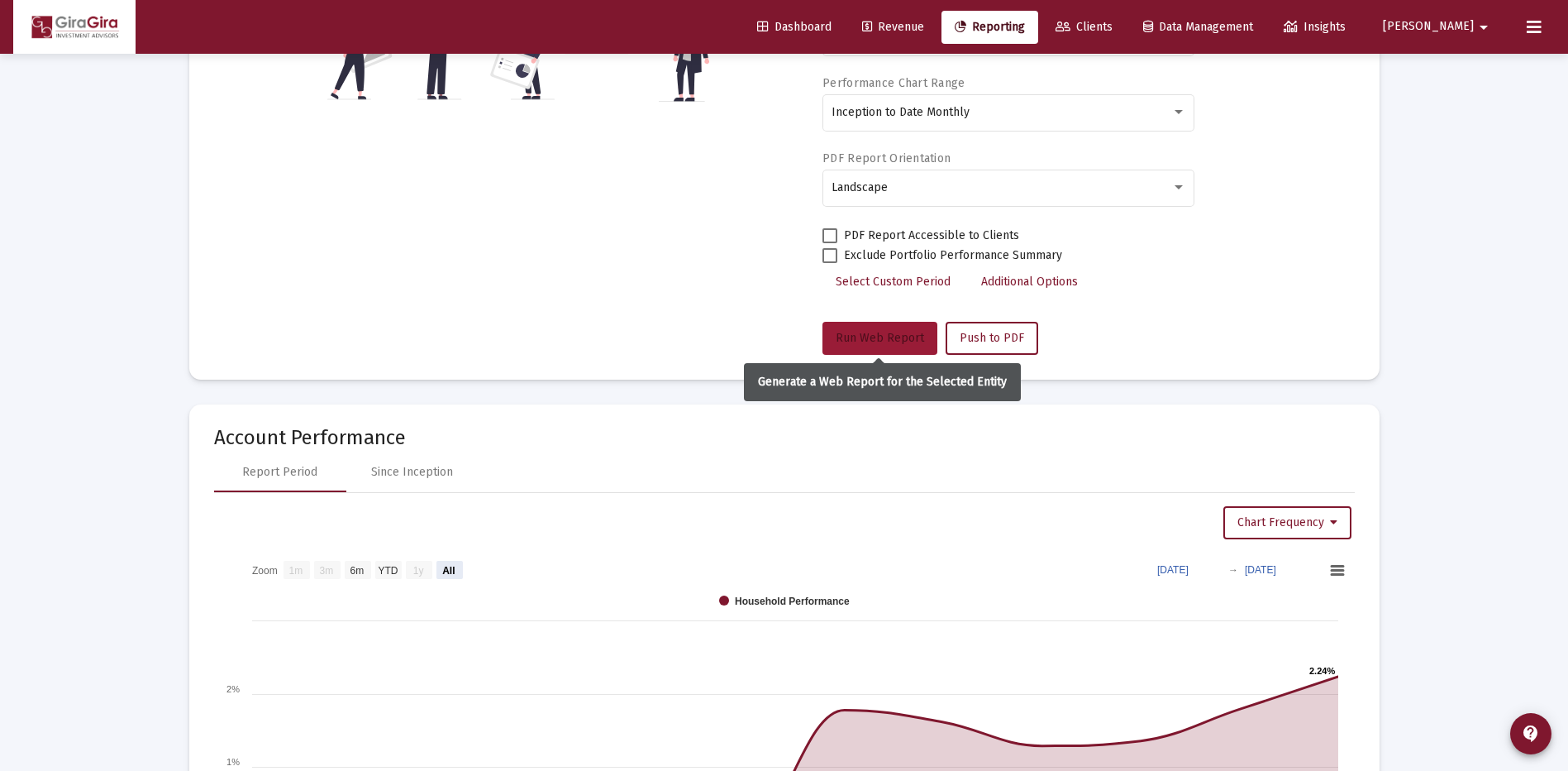
click at [873, 333] on span "Run Web Report" at bounding box center [880, 338] width 88 height 14
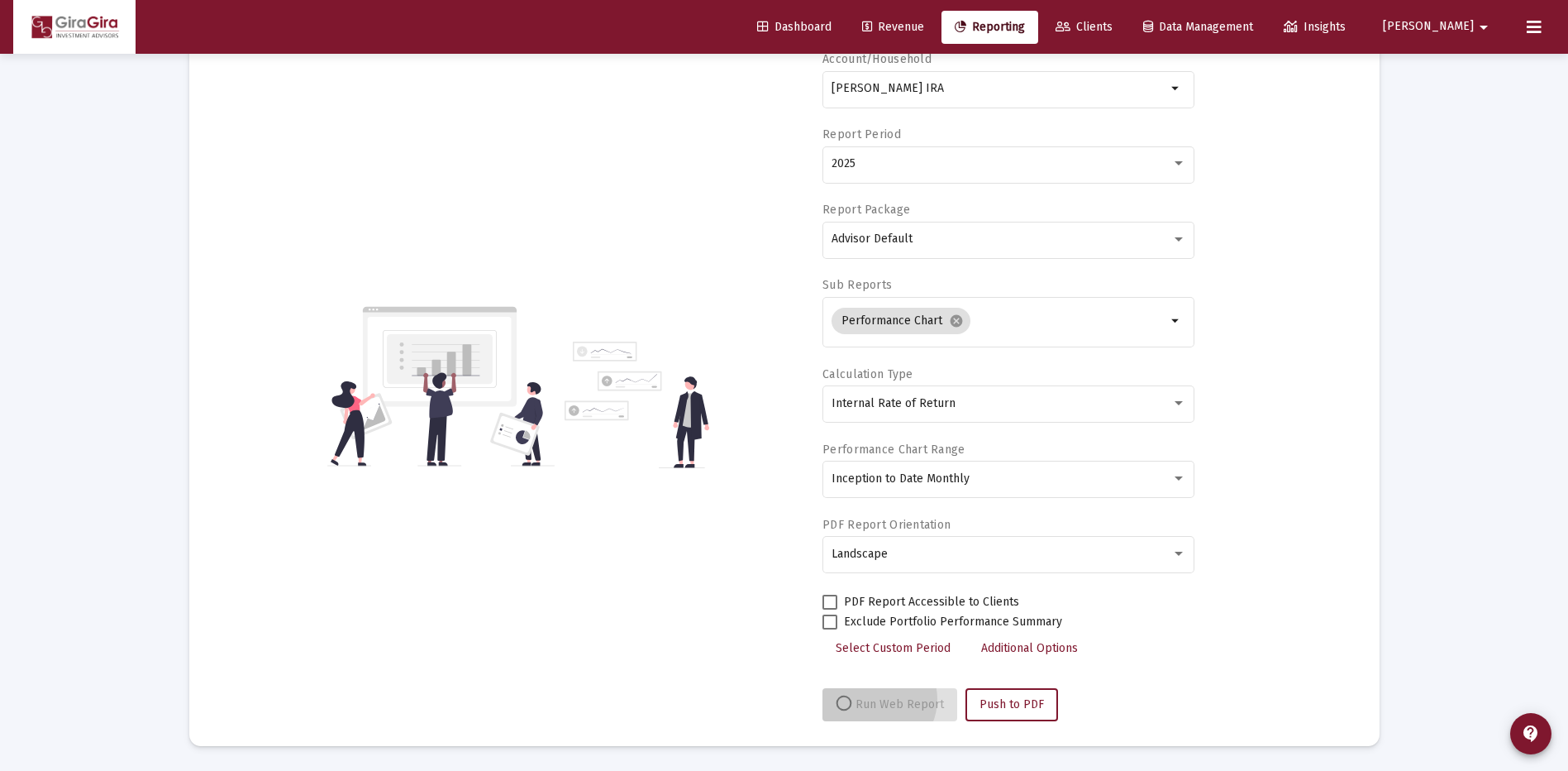
scroll to position [130, 0]
select select "View all"
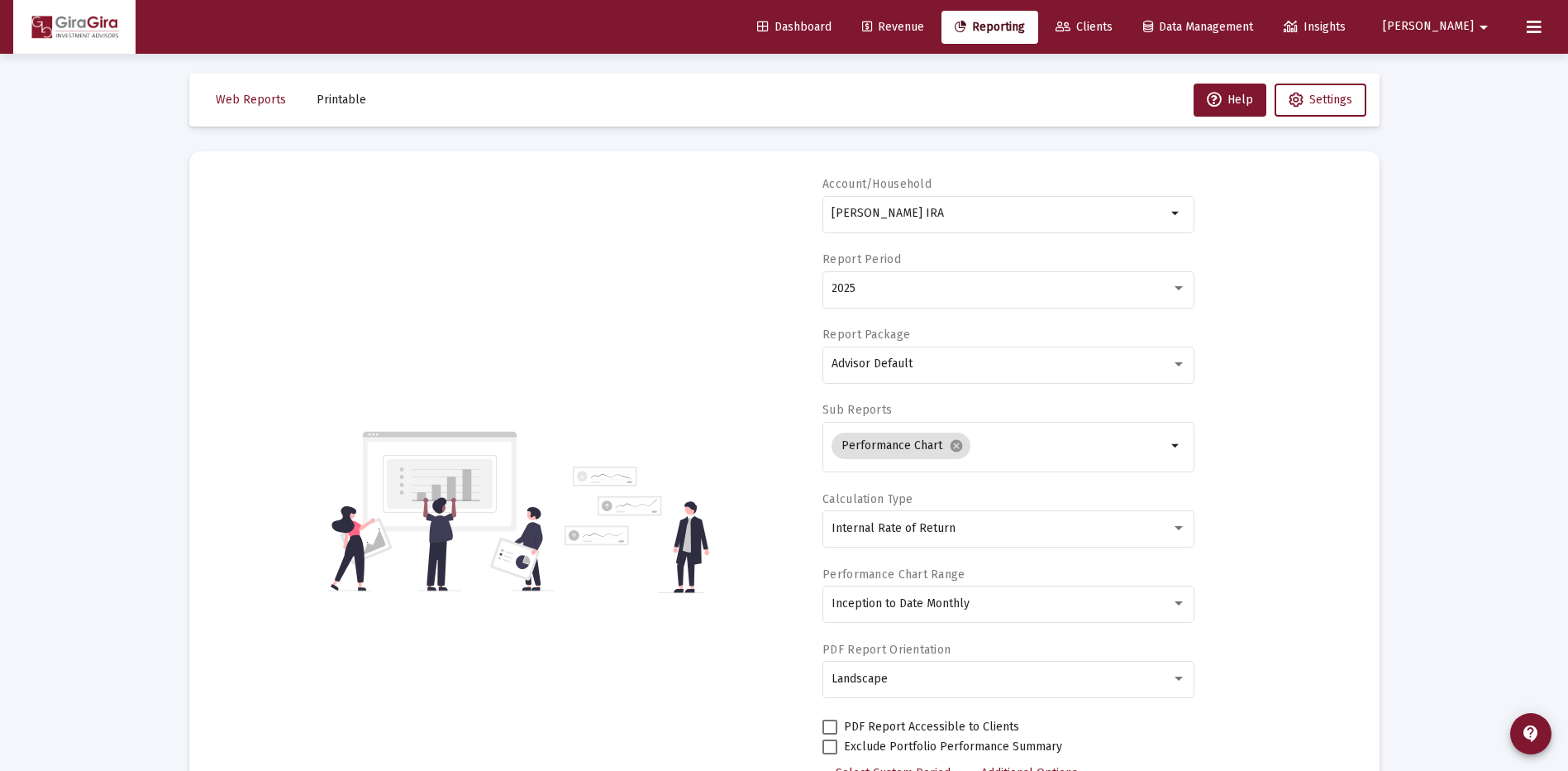
scroll to position [0, 0]
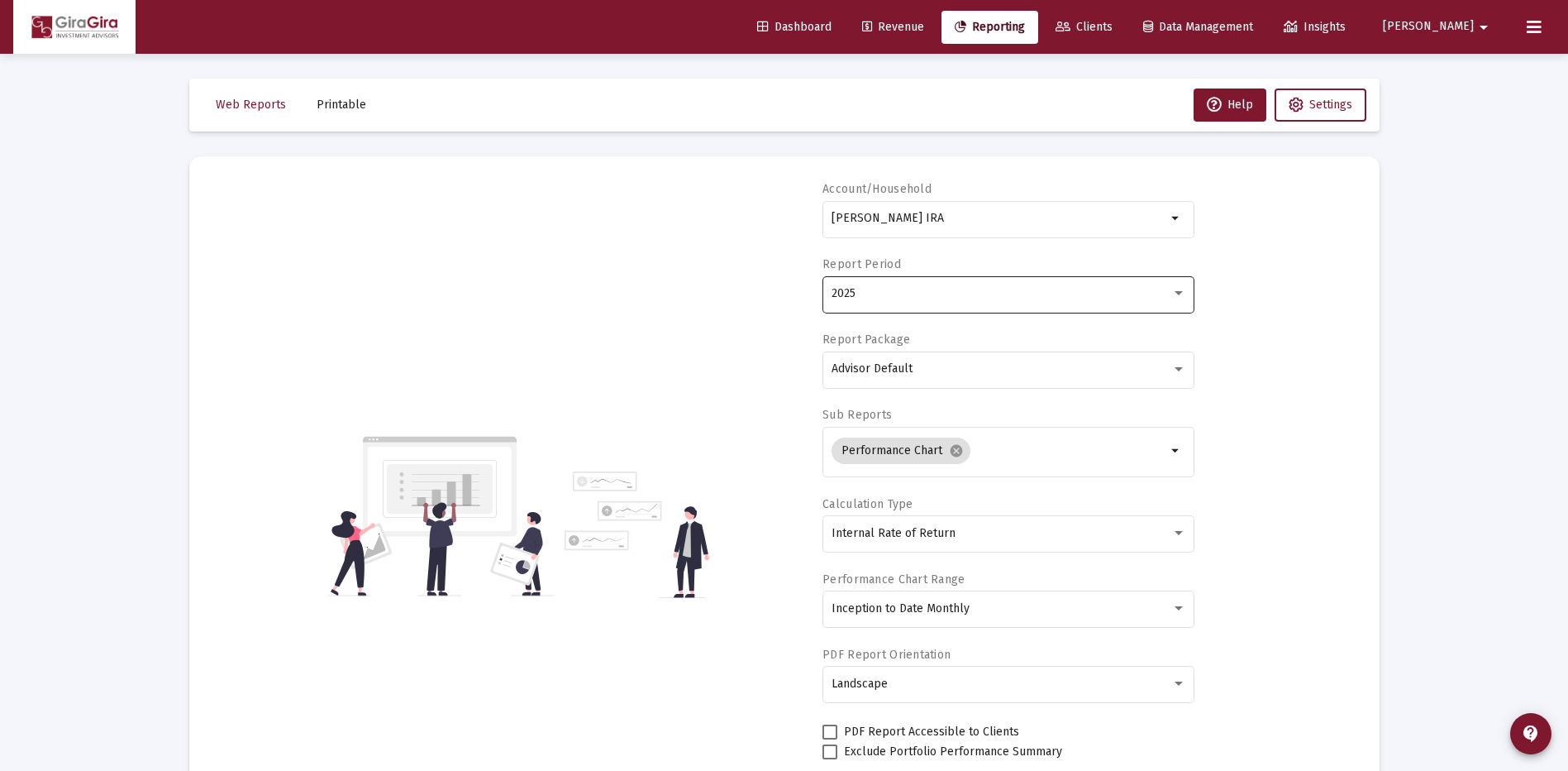
click at [850, 291] on span "2025" at bounding box center [844, 293] width 24 height 14
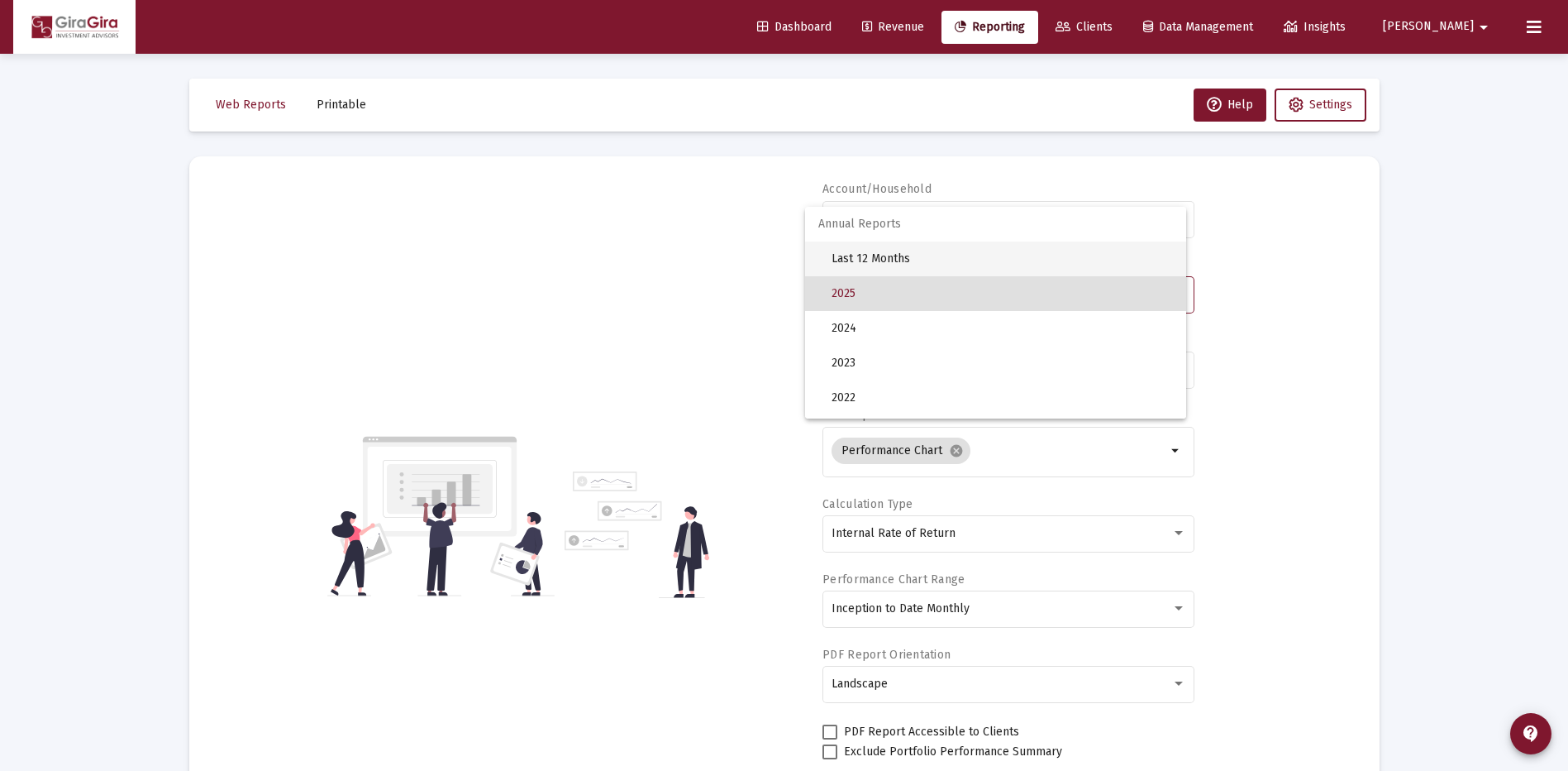
click at [849, 257] on span "Last 12 Months" at bounding box center [1002, 259] width 341 height 34
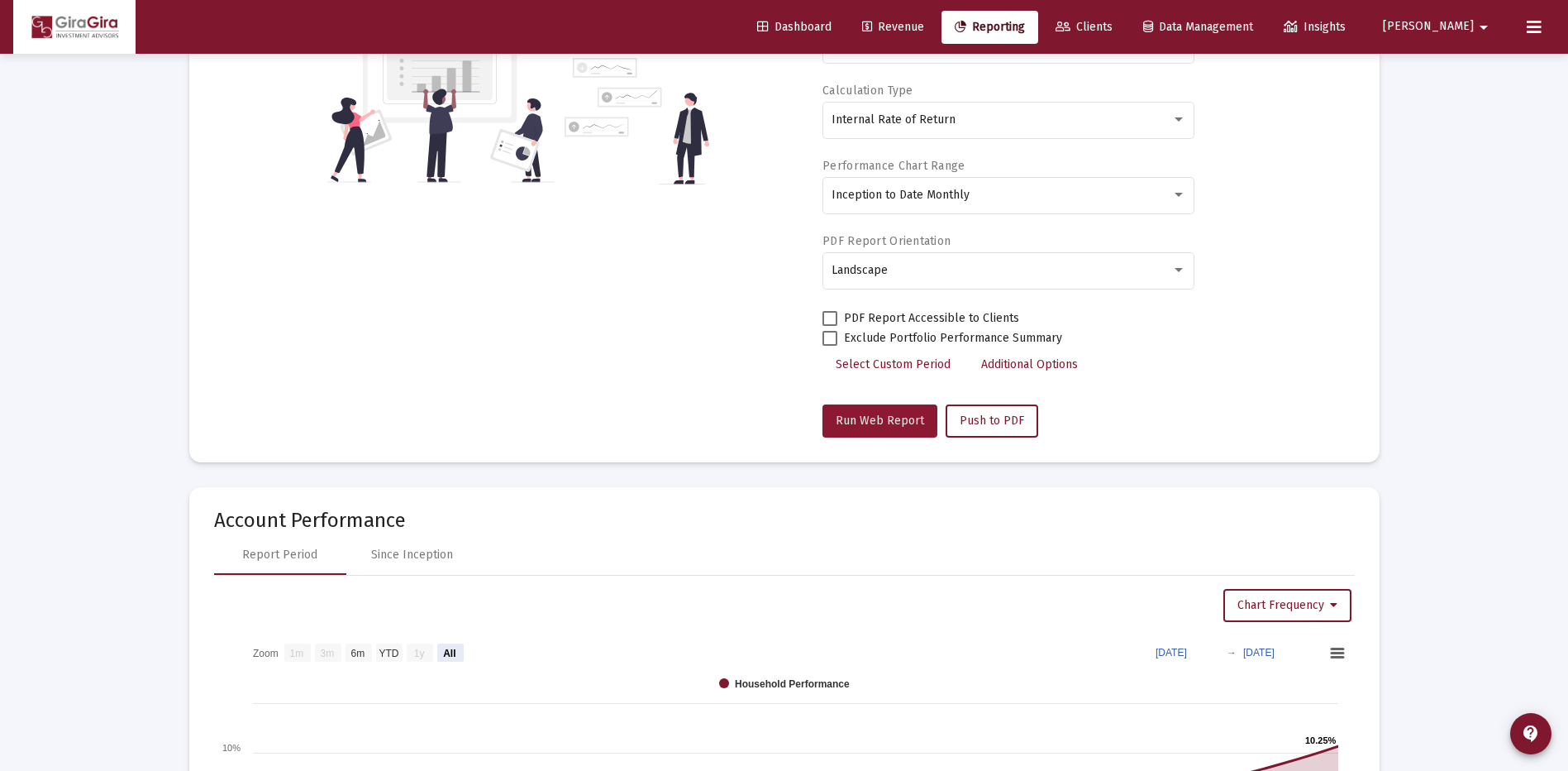
click at [865, 413] on button "Run Web Report" at bounding box center [880, 420] width 115 height 33
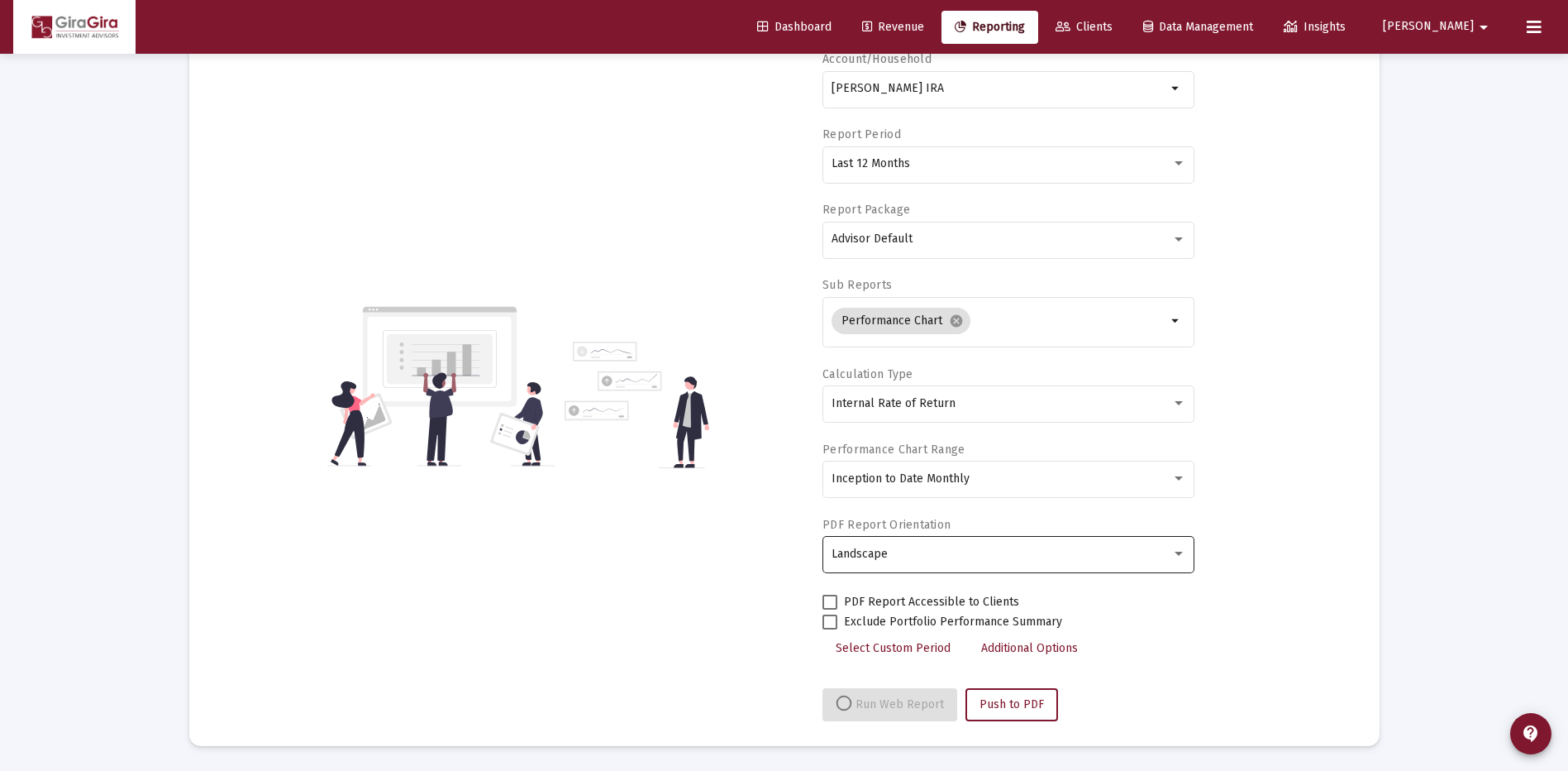
select select "View all"
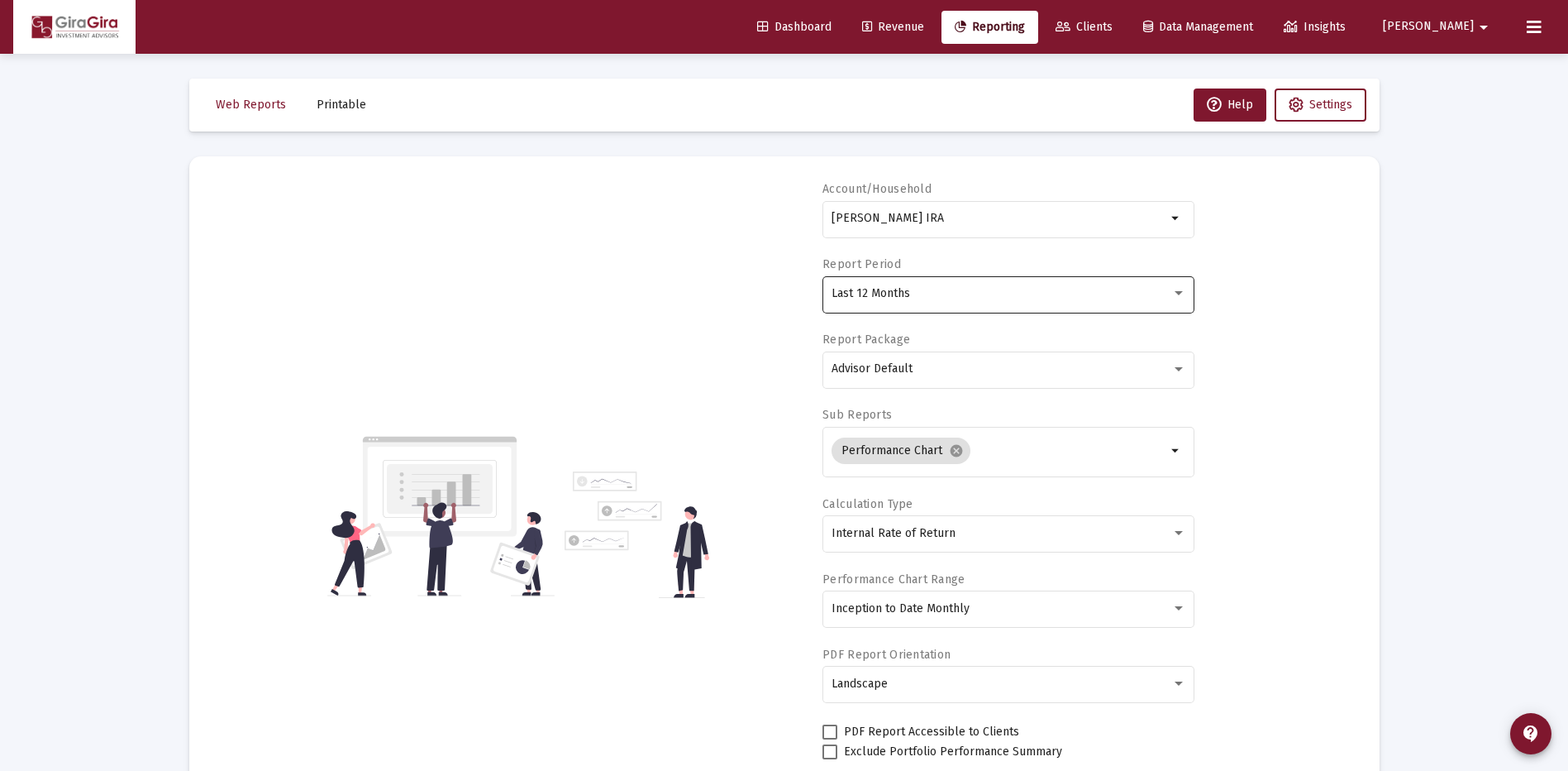
click at [869, 292] on span "Last 12 Months" at bounding box center [871, 293] width 79 height 14
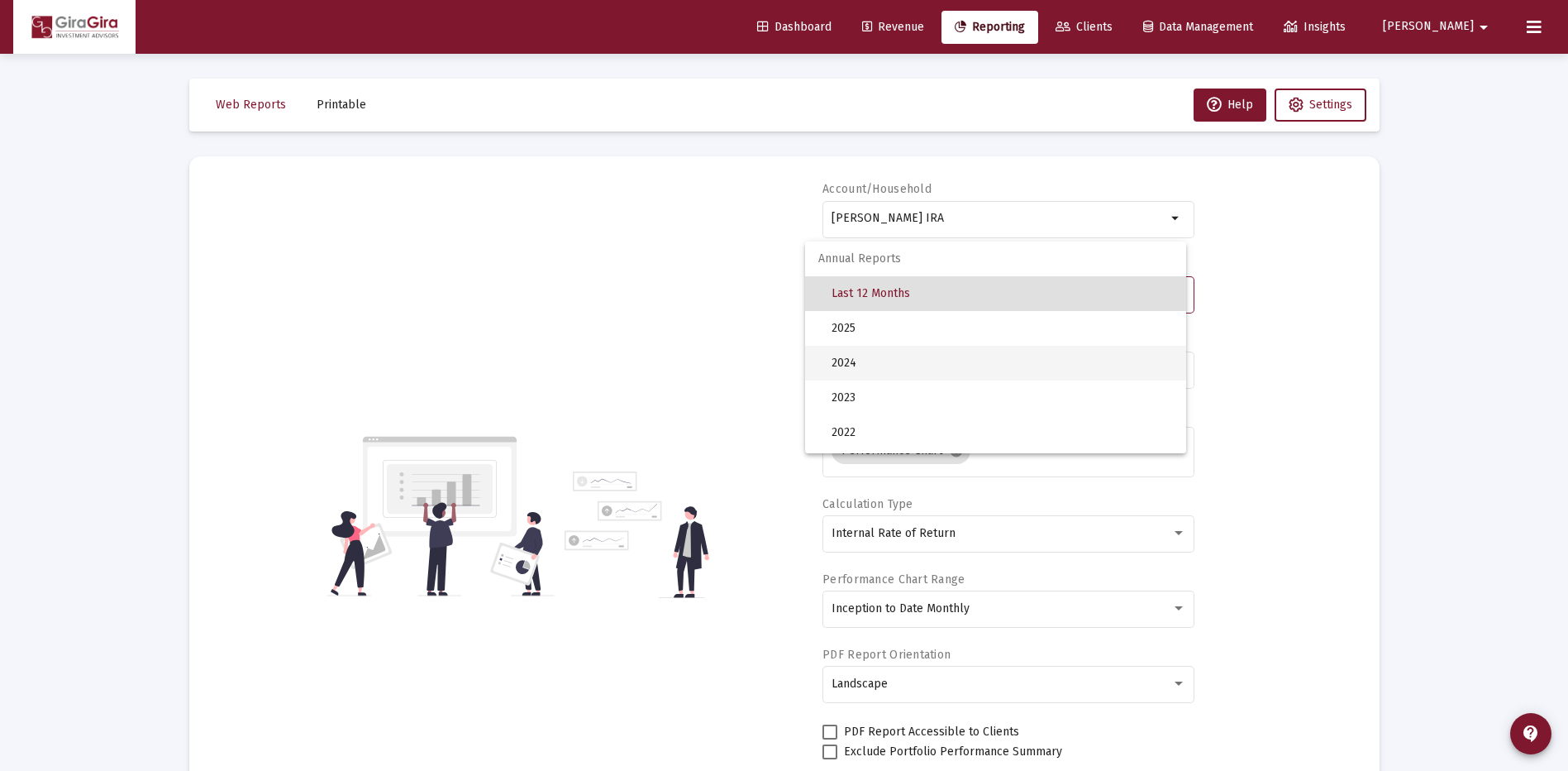
click at [854, 360] on span "2024" at bounding box center [1002, 363] width 341 height 34
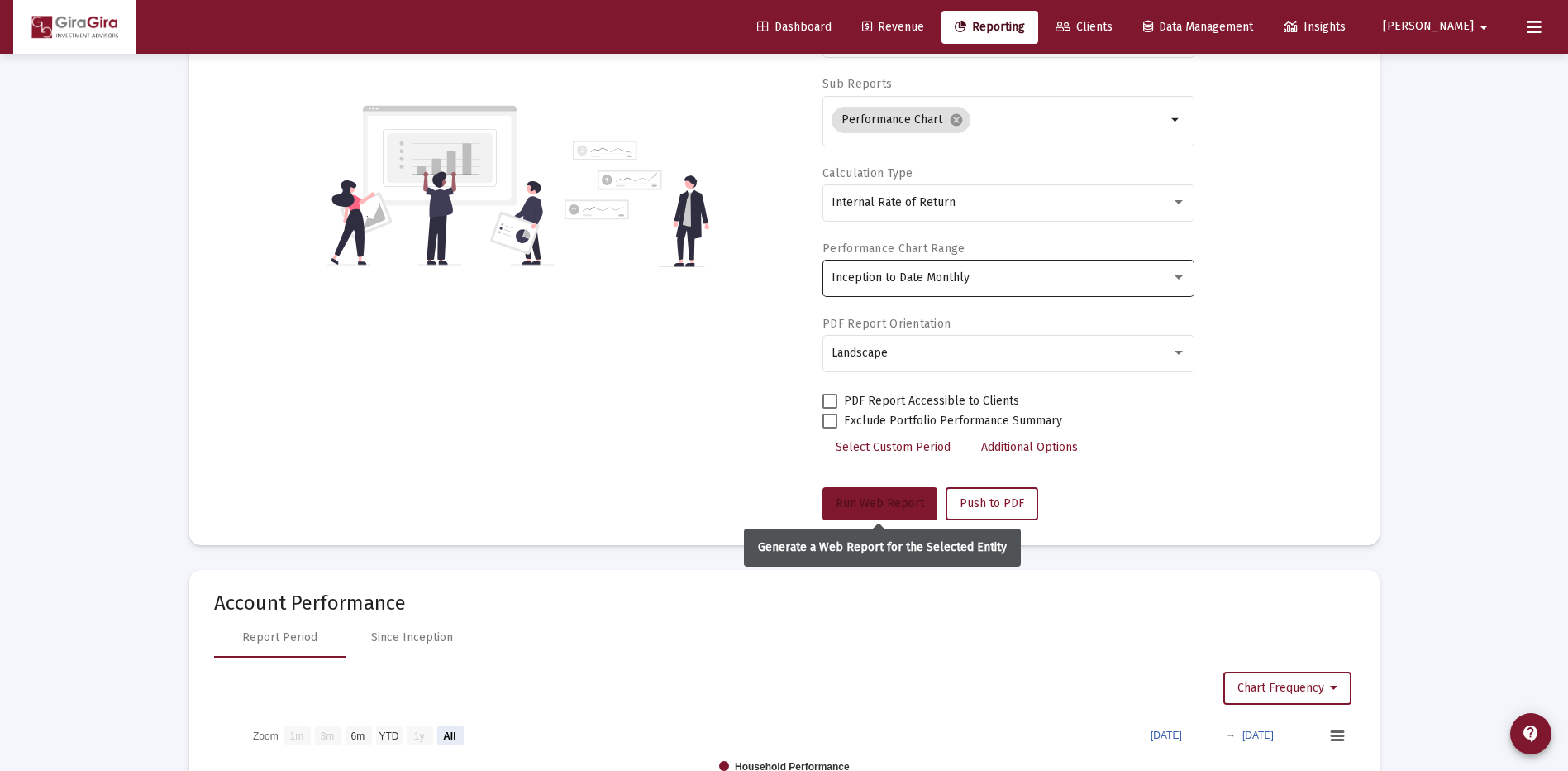
click at [882, 497] on span "Run Web Report" at bounding box center [880, 503] width 88 height 14
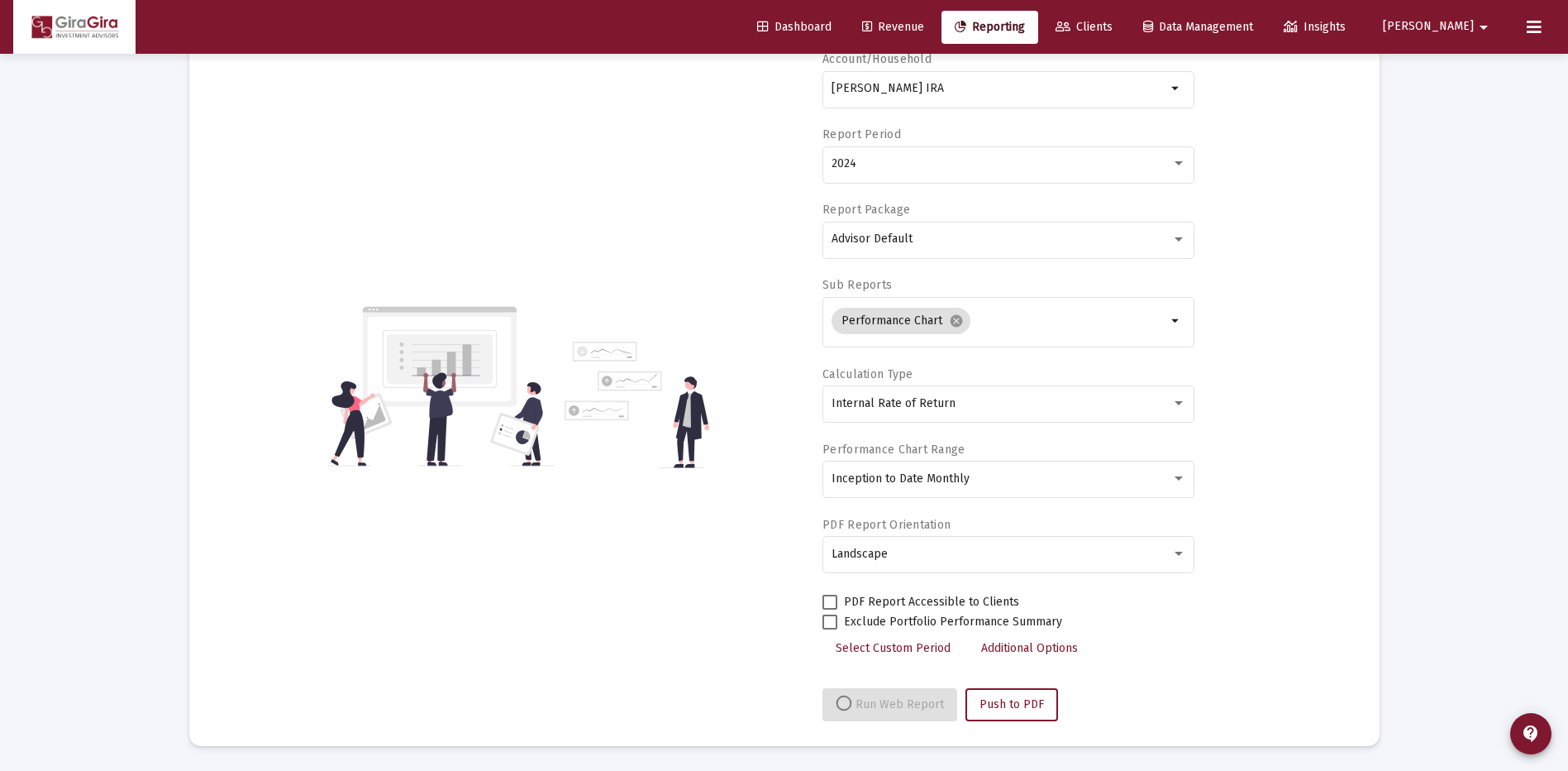
select select "View all"
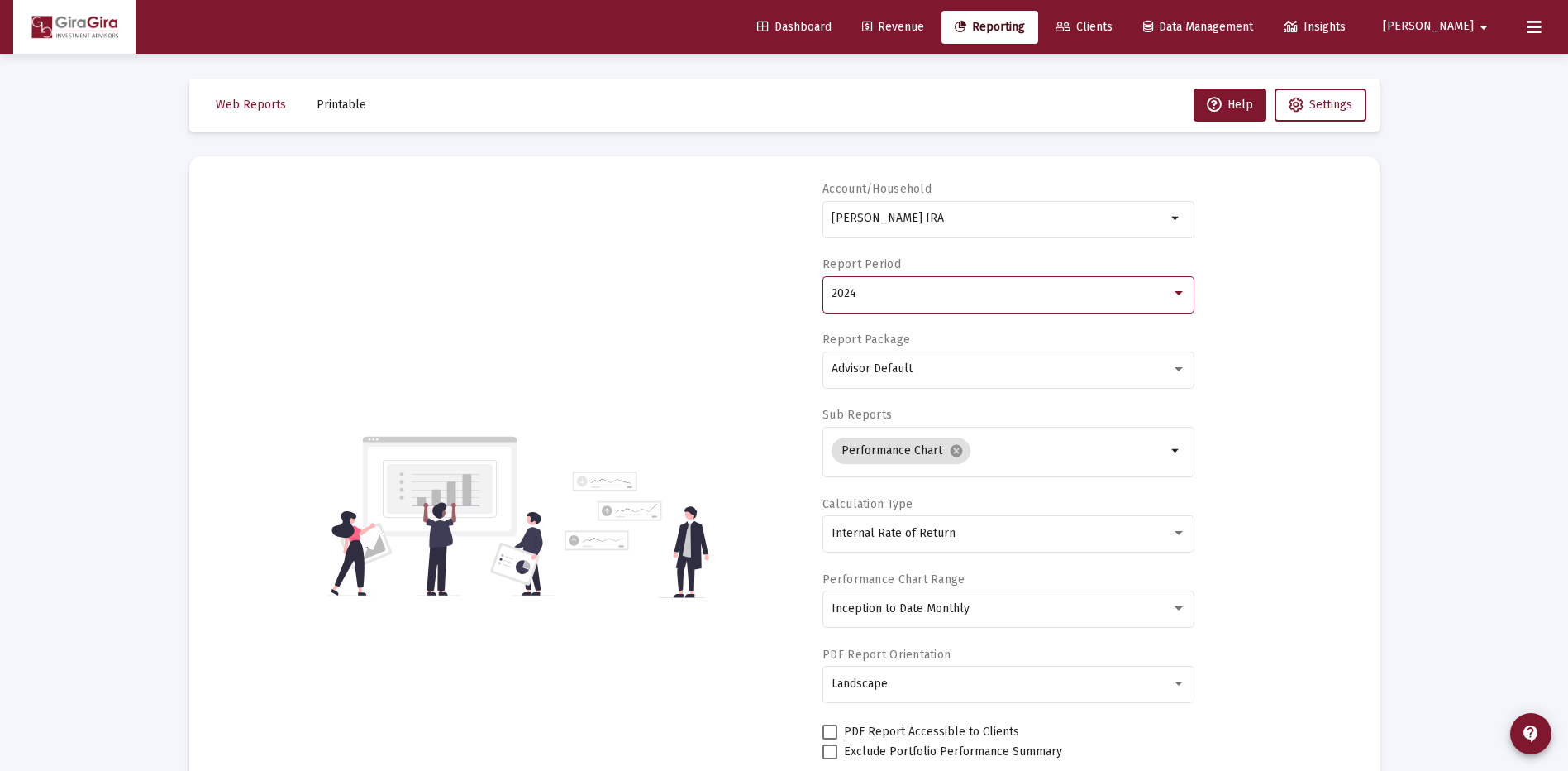
click at [884, 299] on div "2024" at bounding box center [1001, 293] width 339 height 13
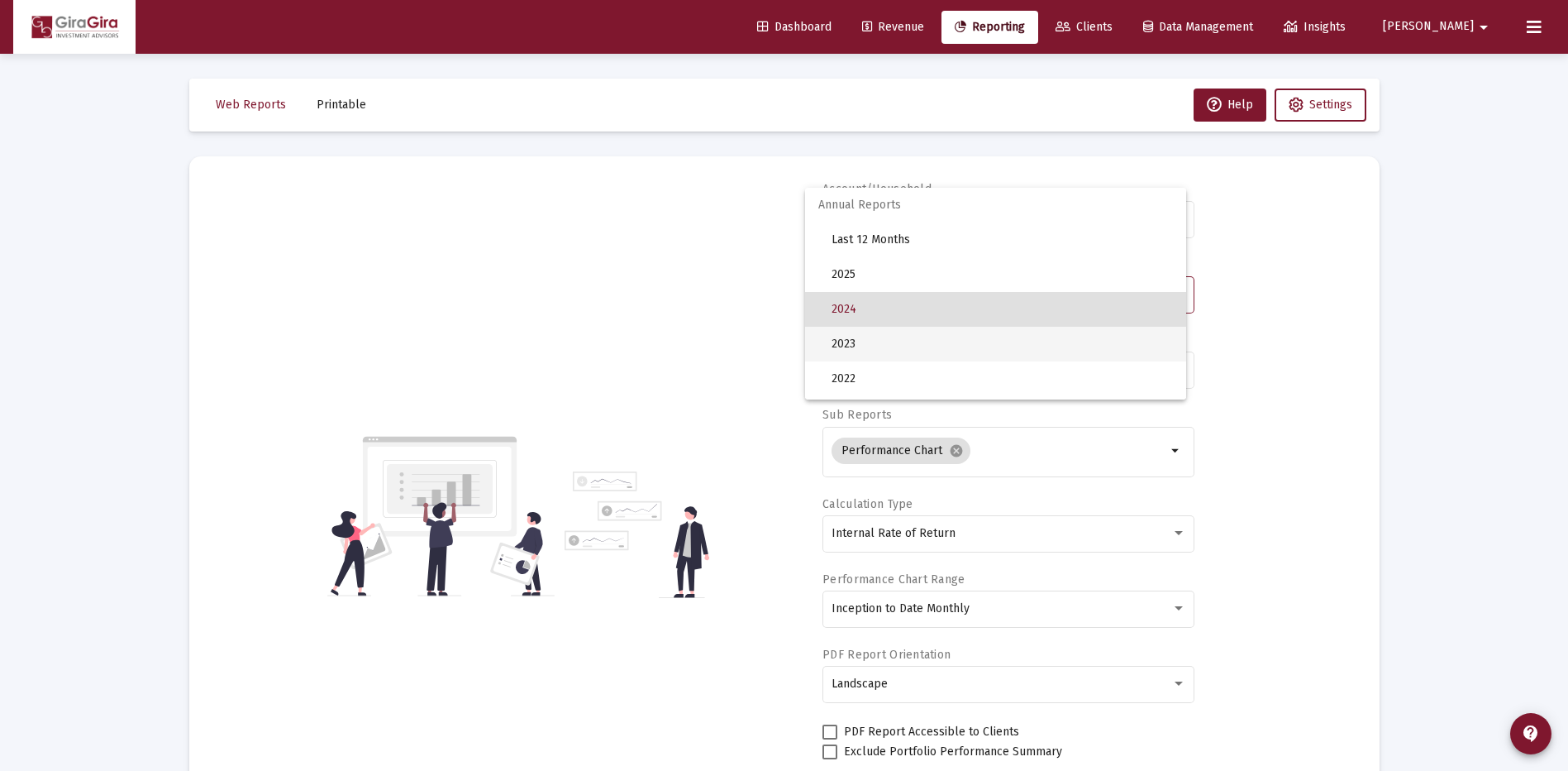
scroll to position [15, 0]
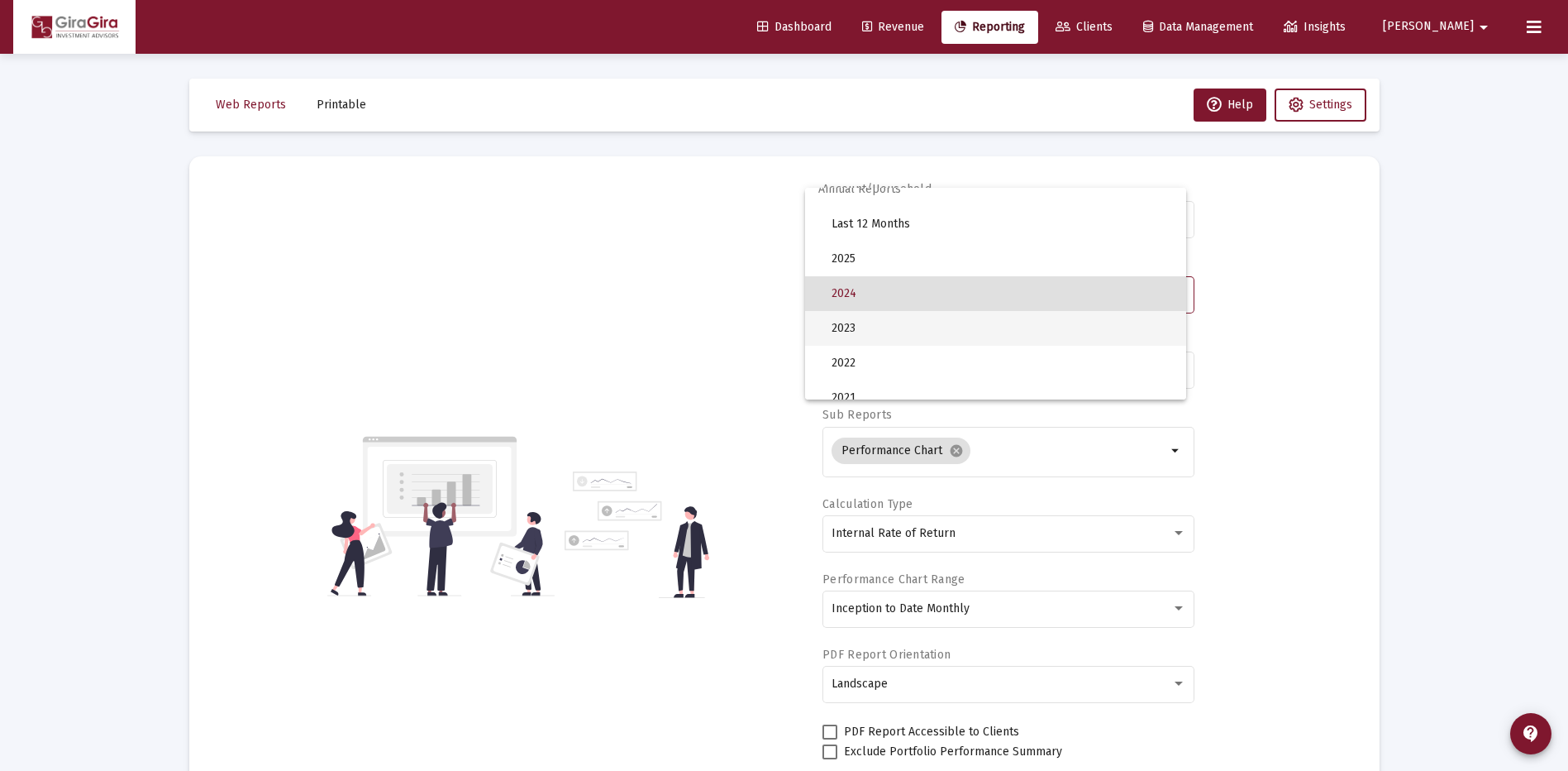
click at [866, 327] on span "2023" at bounding box center [1002, 328] width 341 height 34
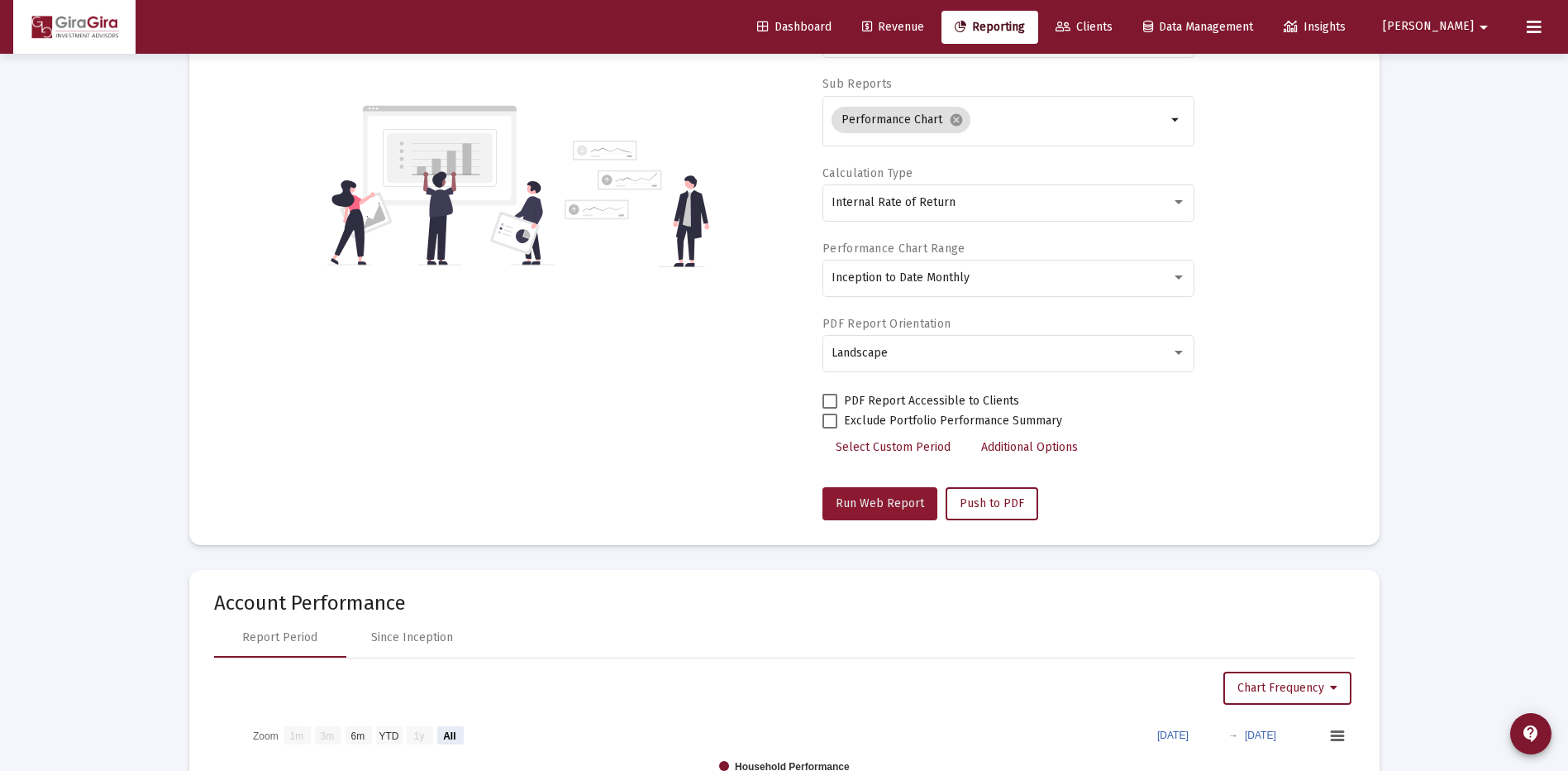
click at [889, 494] on button "Run Web Report" at bounding box center [880, 503] width 115 height 33
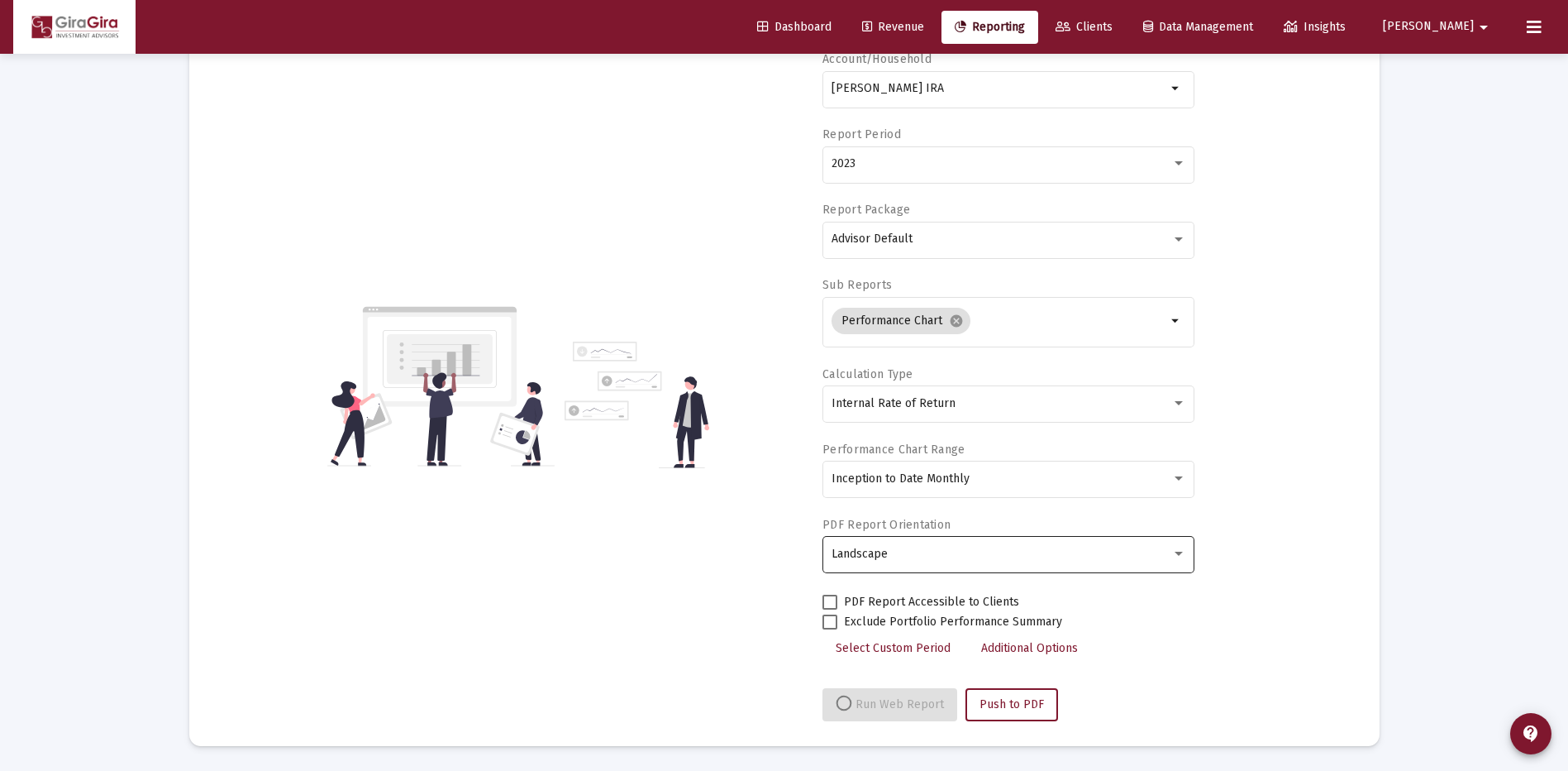
select select "View all"
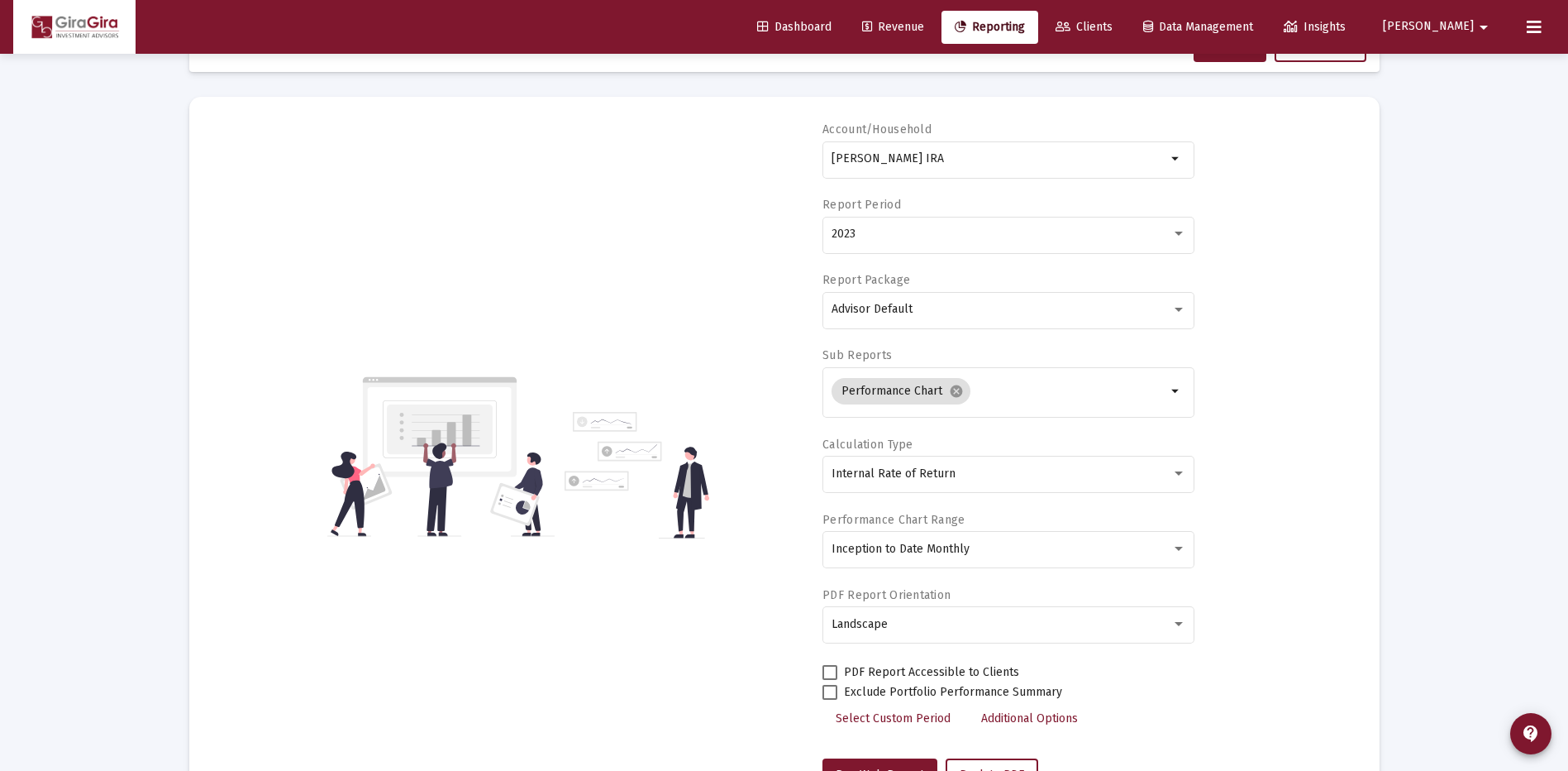
scroll to position [0, 0]
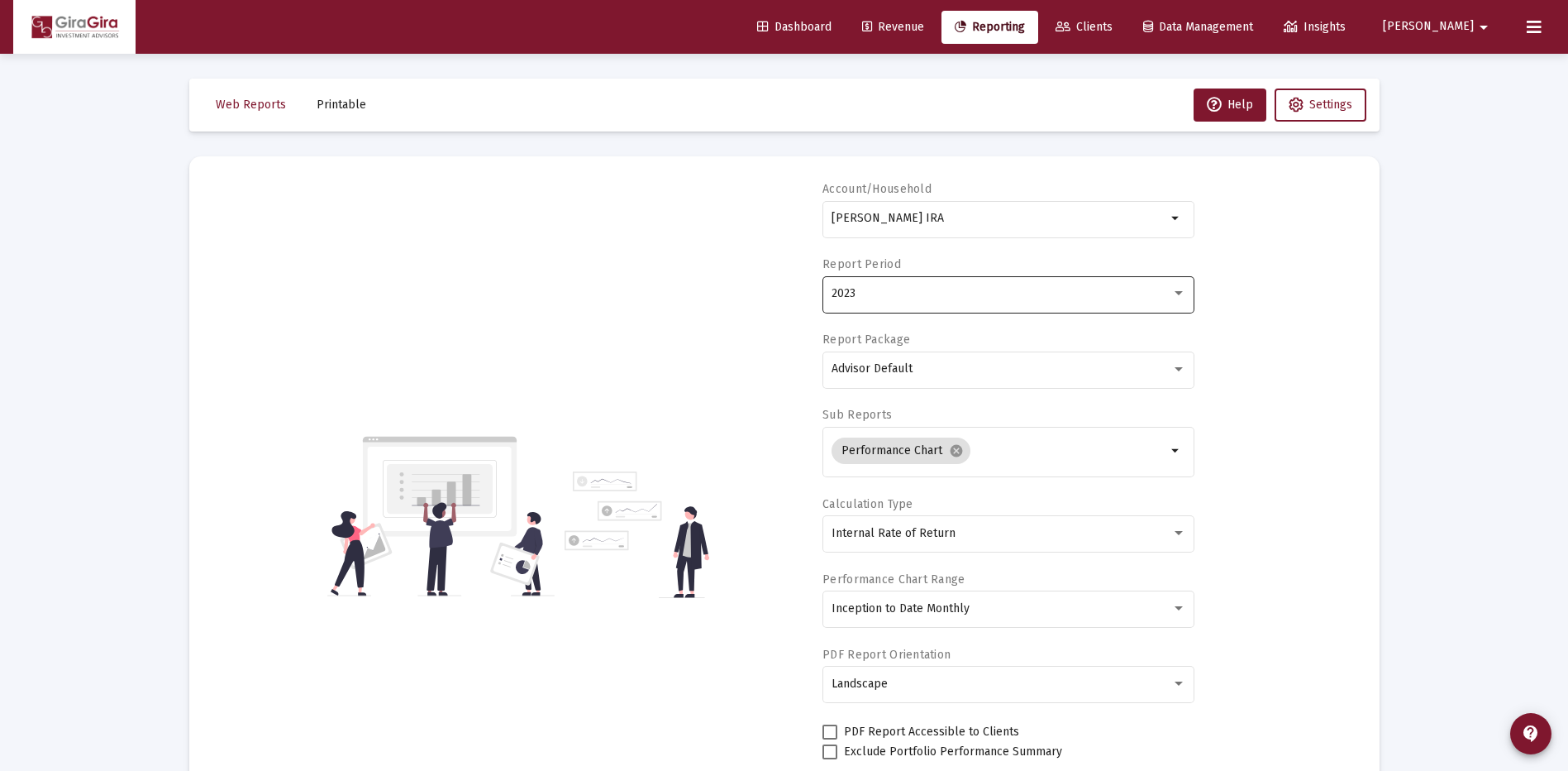
click at [851, 292] on span "2023" at bounding box center [844, 293] width 24 height 14
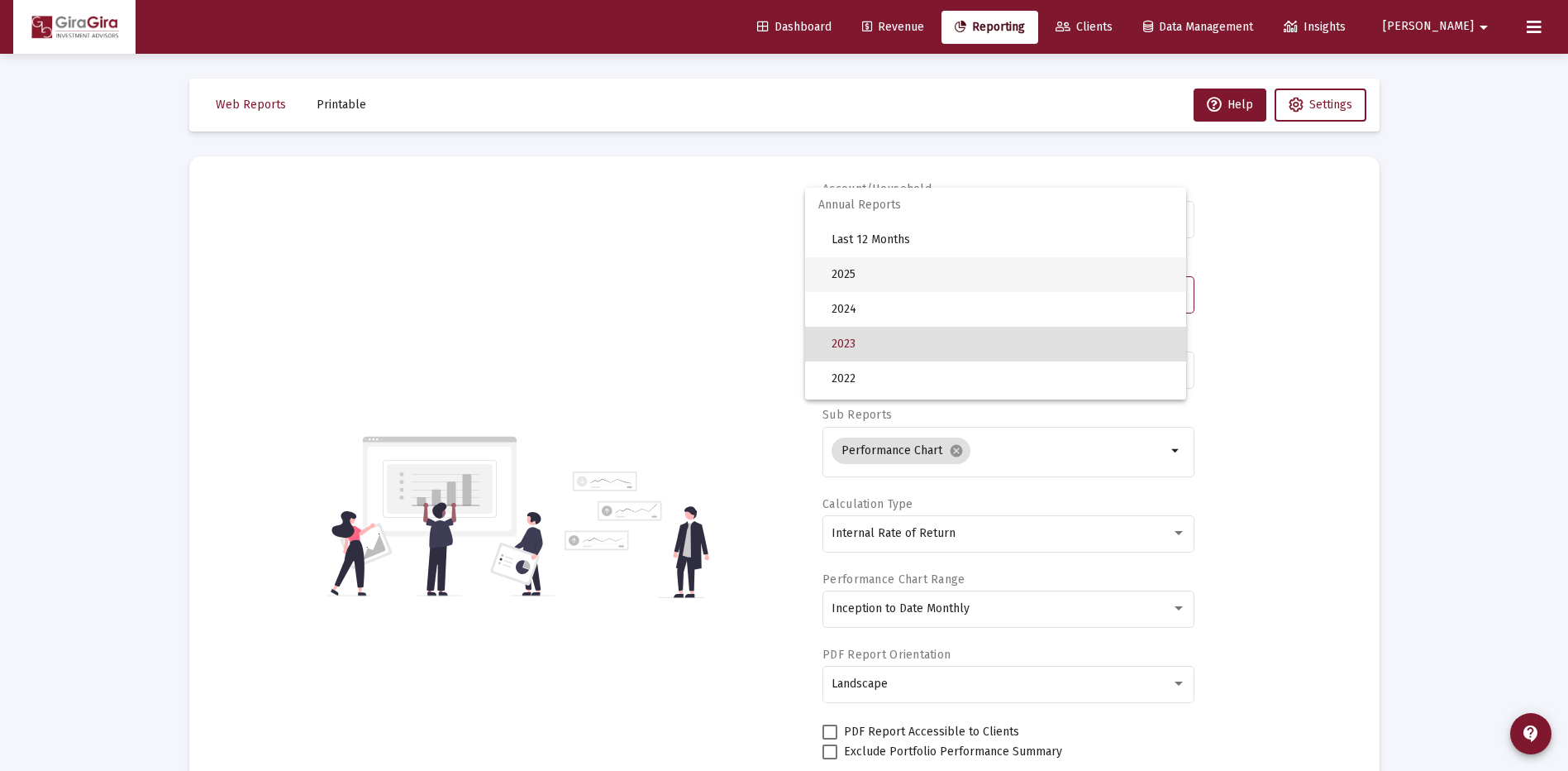
click at [852, 273] on span "2025" at bounding box center [1002, 274] width 341 height 34
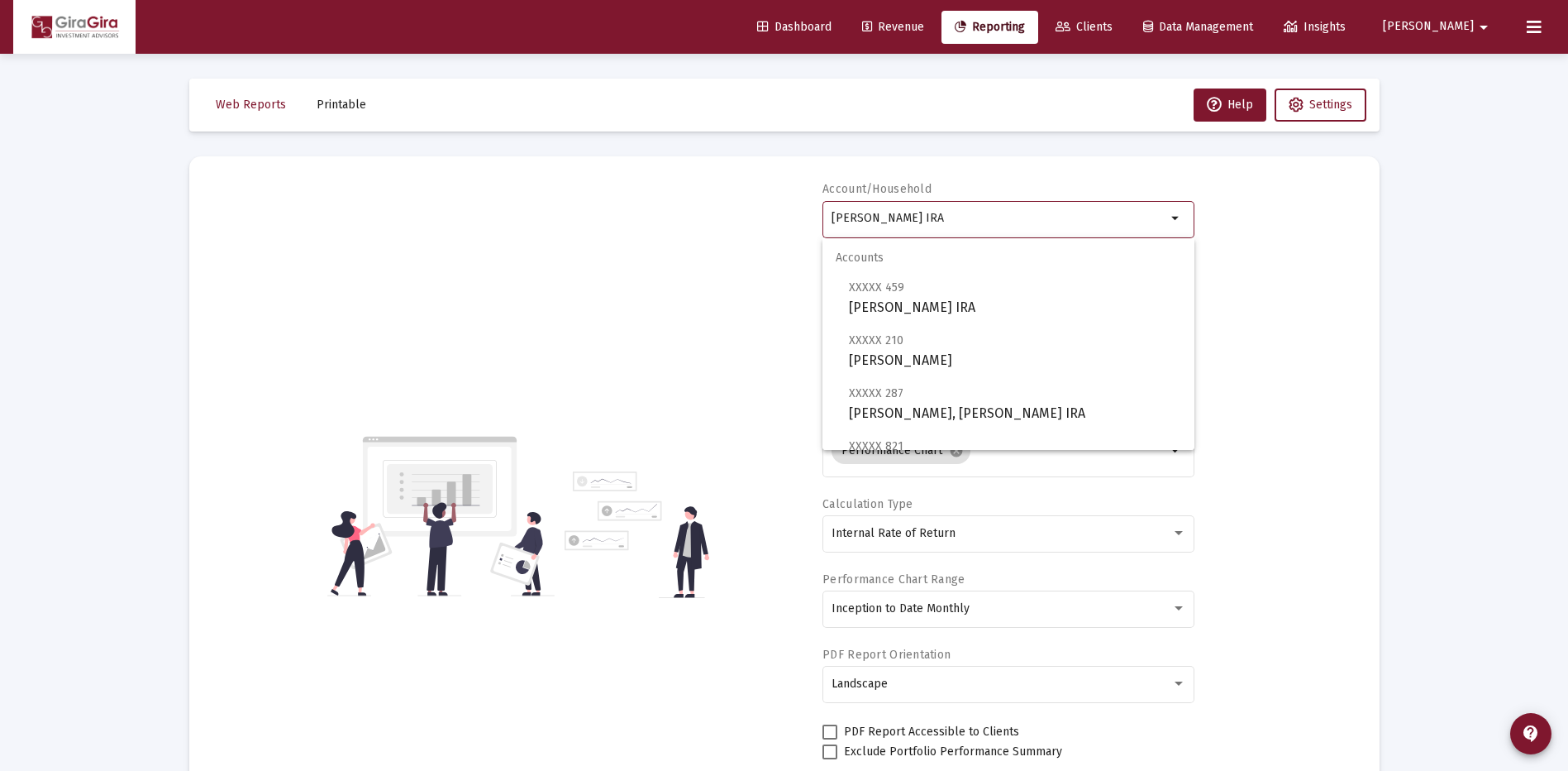
drag, startPoint x: 831, startPoint y: 218, endPoint x: 1400, endPoint y: 241, distance: 569.5
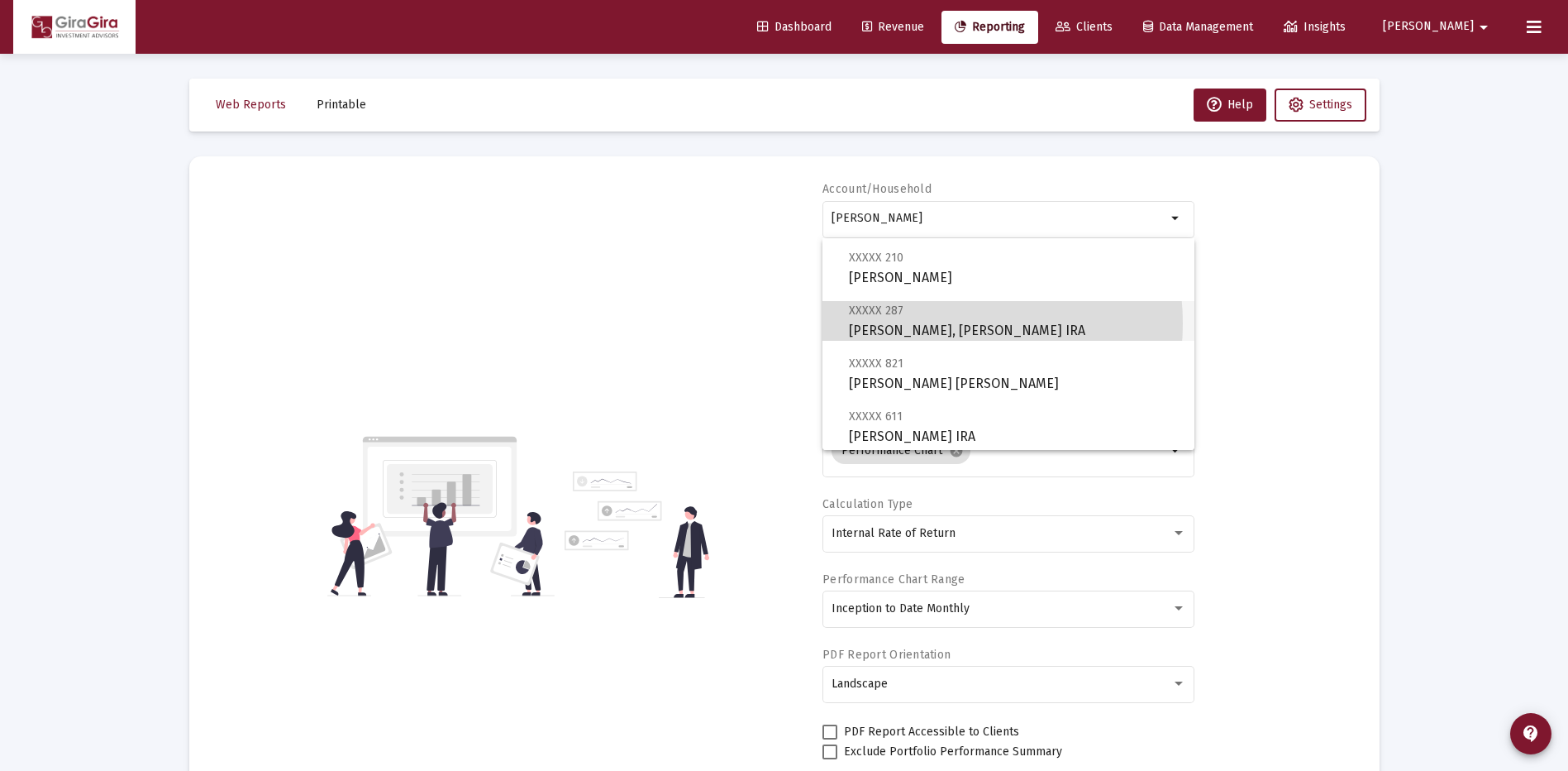
click at [923, 322] on span "XXXXX 287 [PERSON_NAME], [PERSON_NAME] IRA" at bounding box center [1015, 320] width 333 height 40
type input "[PERSON_NAME], [PERSON_NAME] IRA"
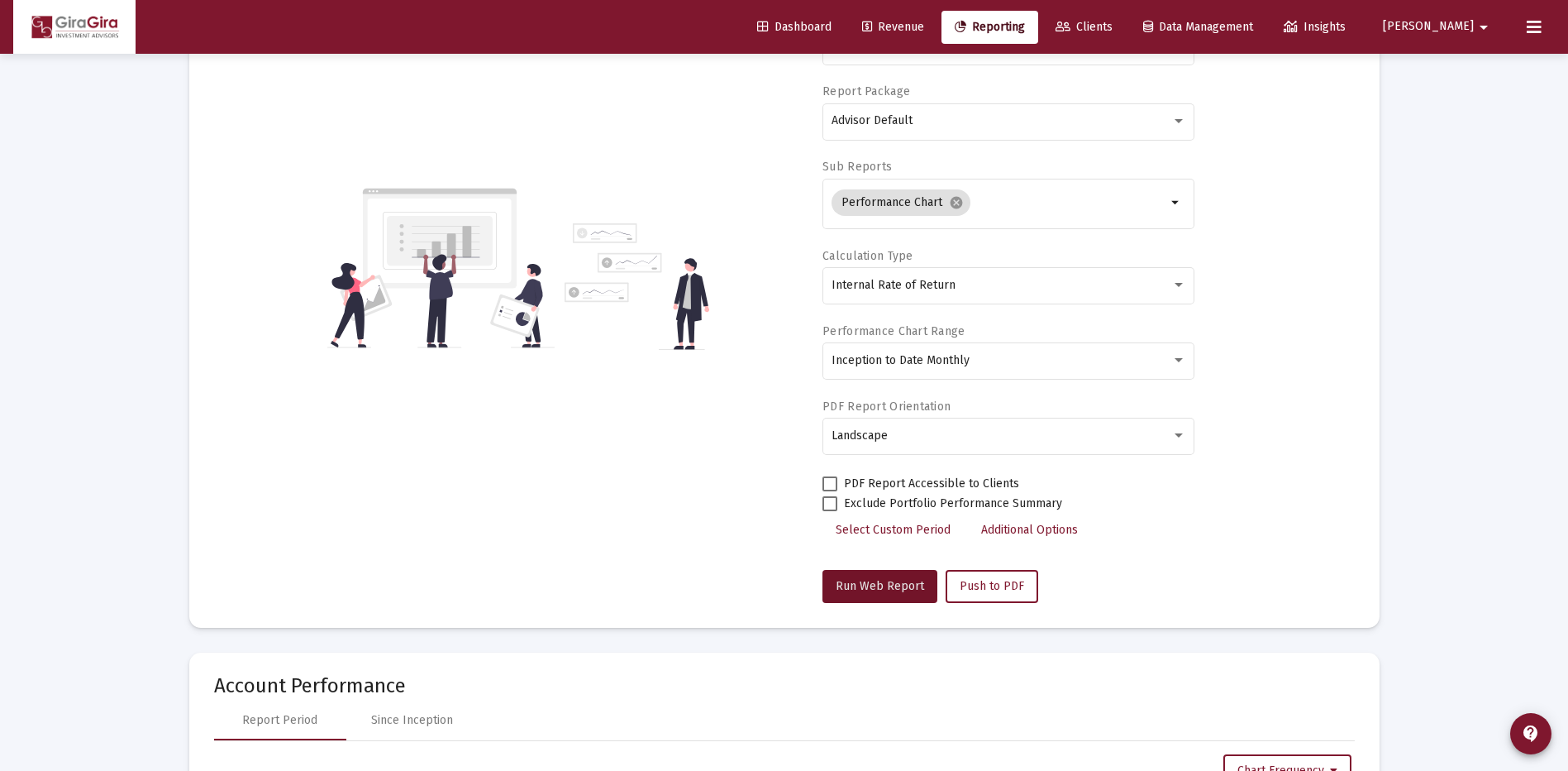
drag, startPoint x: 879, startPoint y: 584, endPoint x: 887, endPoint y: 581, distance: 8.5
click at [879, 583] on span "Run Web Report" at bounding box center [880, 586] width 88 height 14
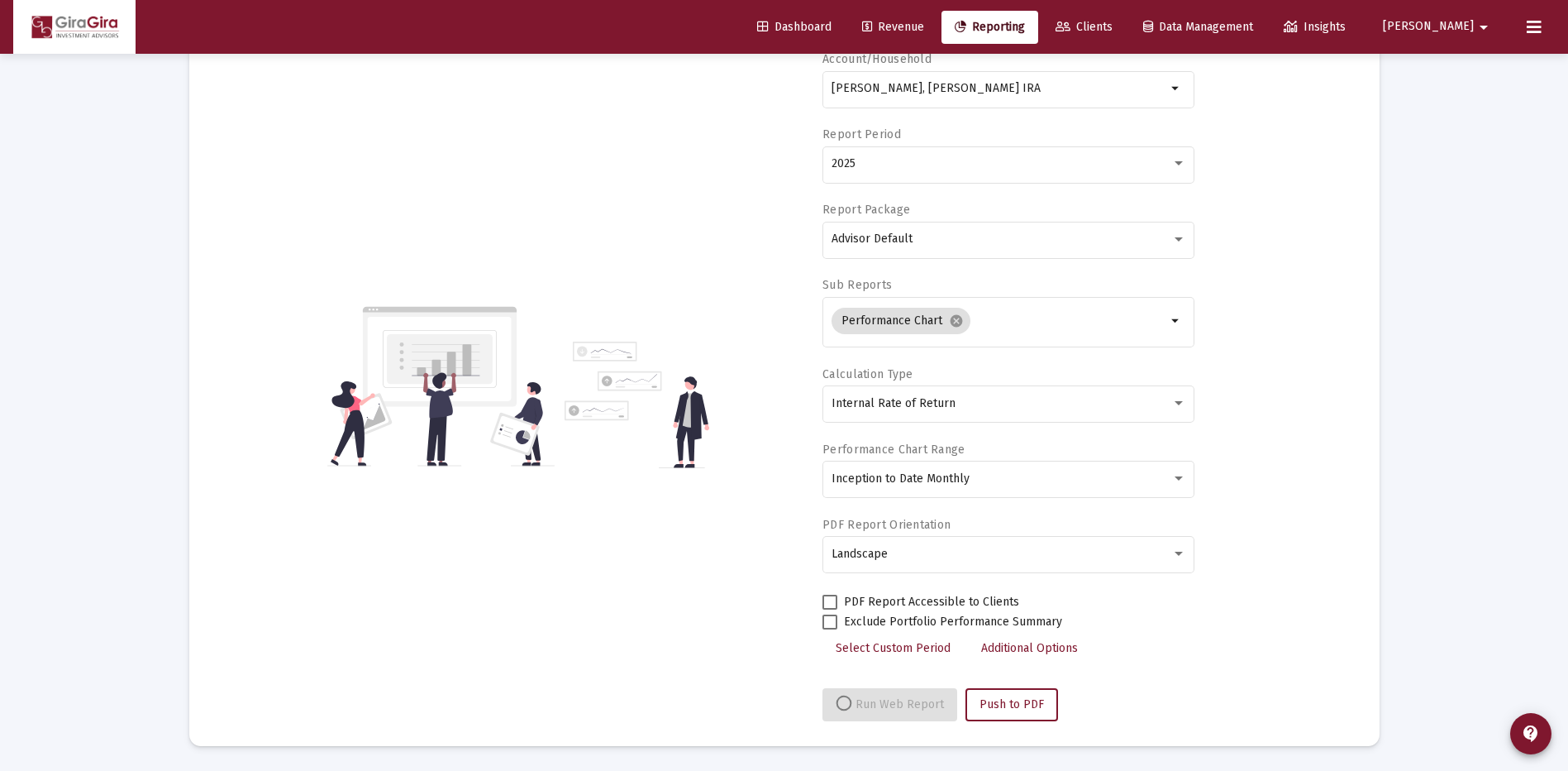
select select "View all"
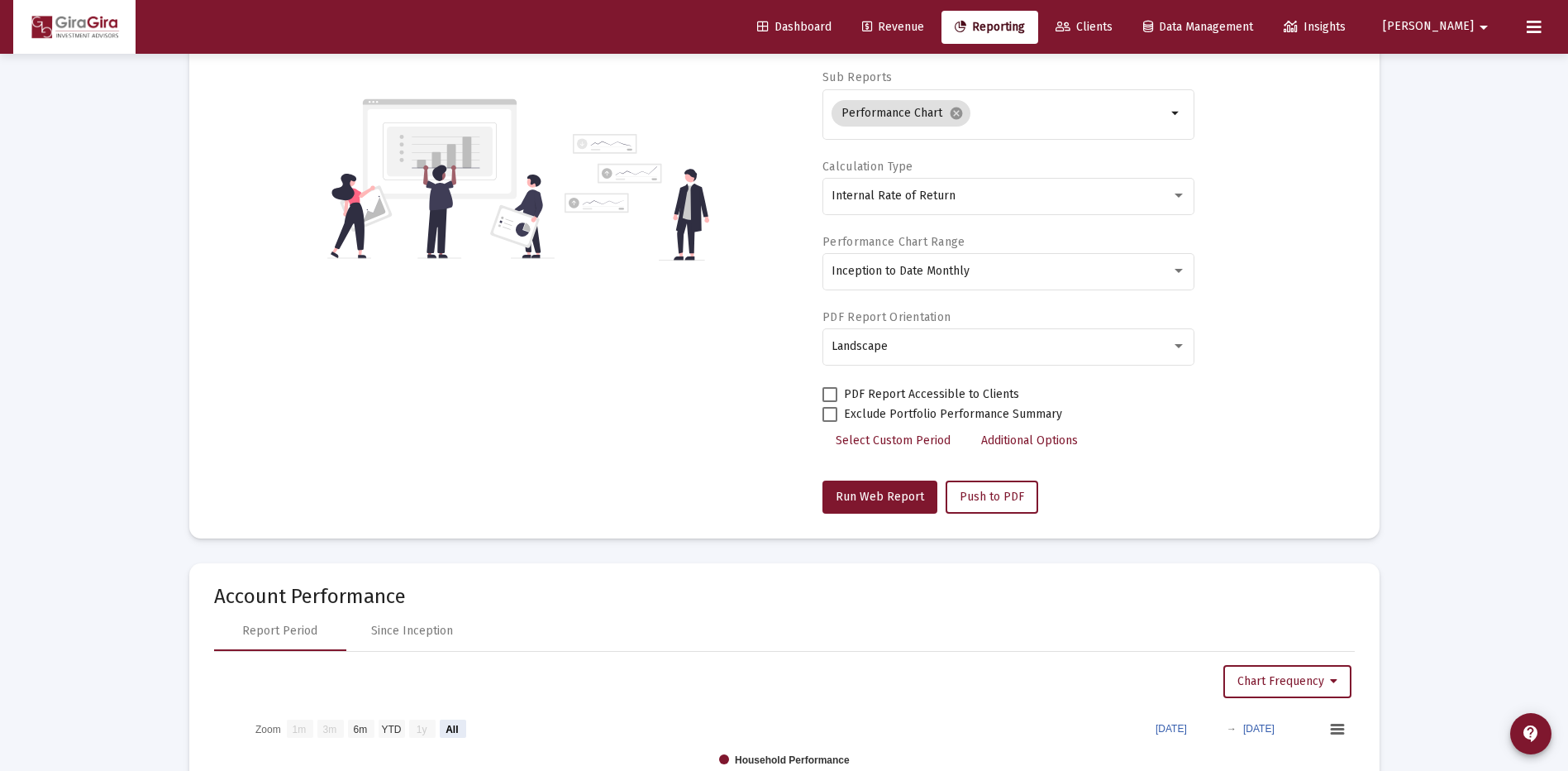
scroll to position [331, 0]
